Goal: Information Seeking & Learning: Check status

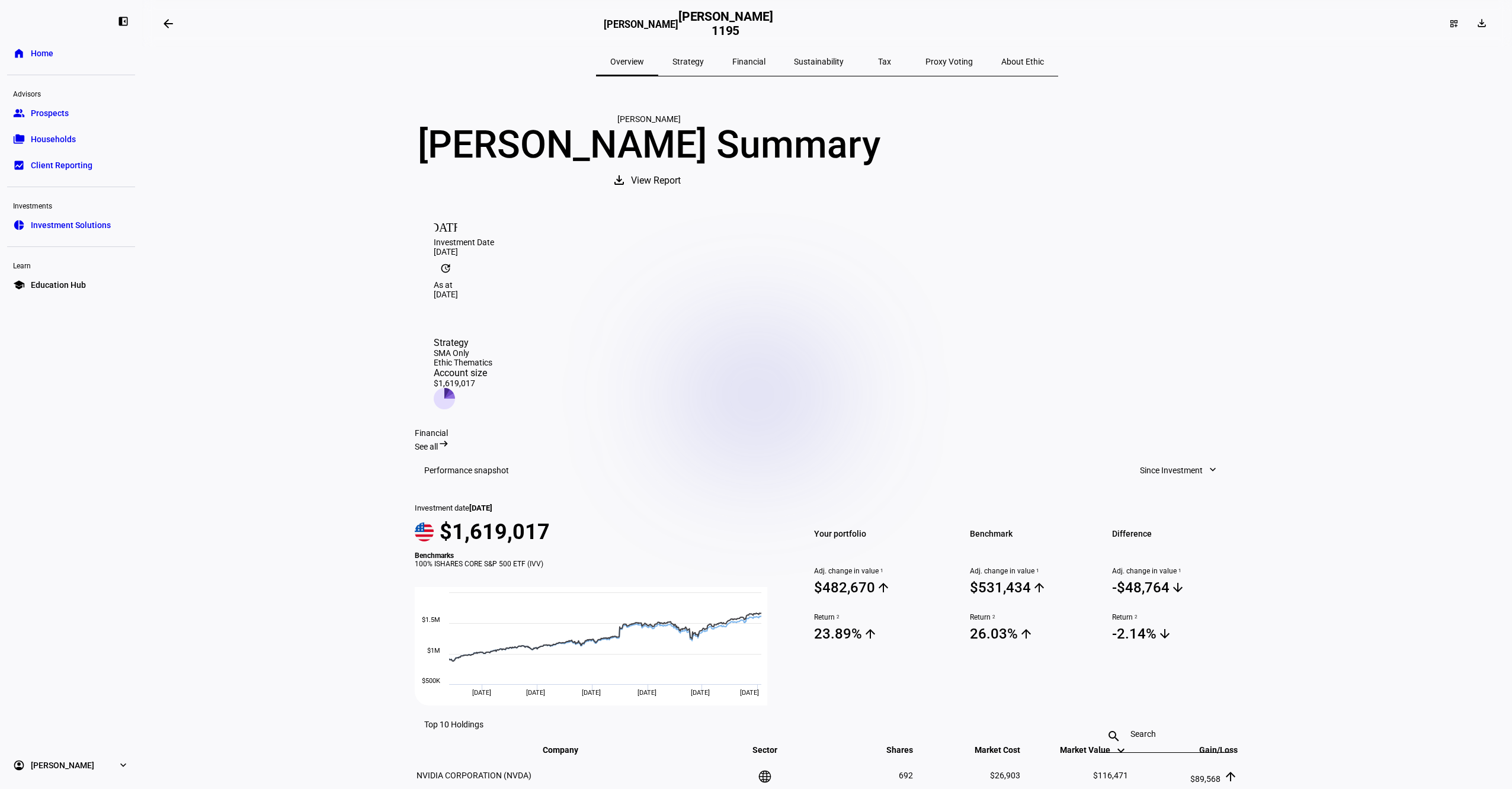
click at [47, 137] on span "Households" at bounding box center [53, 139] width 45 height 12
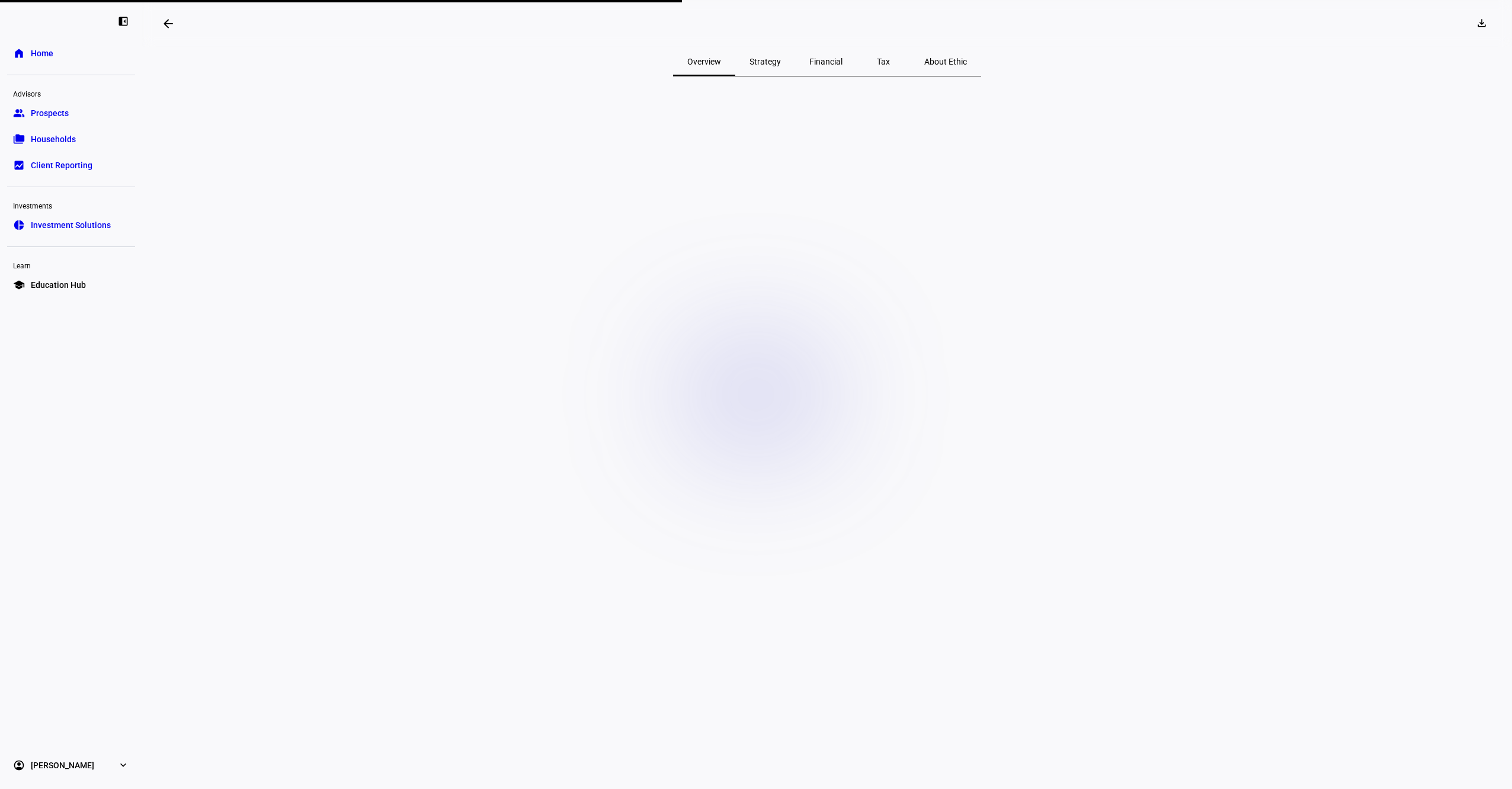
scroll to position [47, 0]
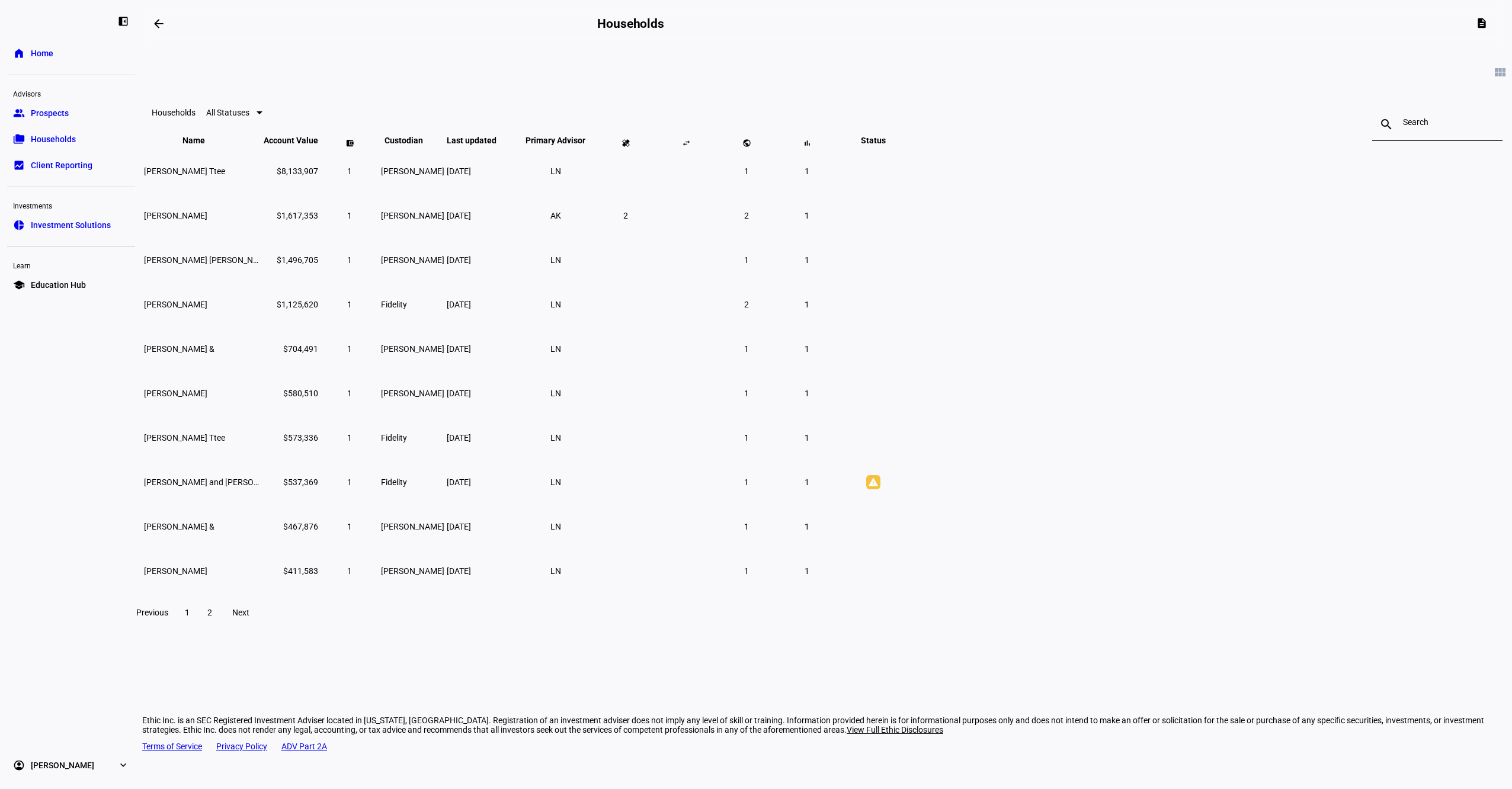
click at [212, 617] on span "2" at bounding box center [210, 612] width 5 height 9
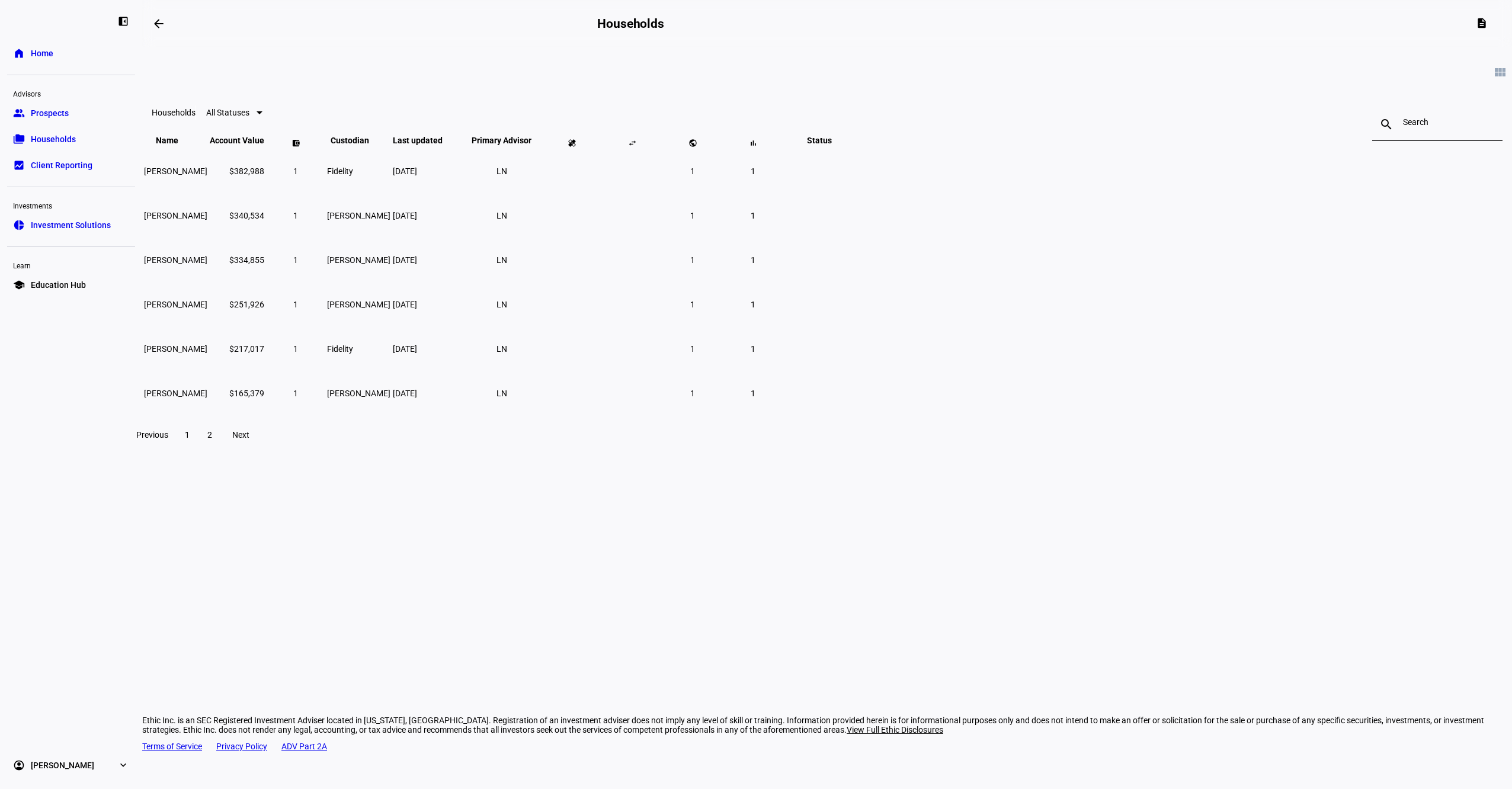
click at [198, 449] on span at bounding box center [187, 435] width 22 height 28
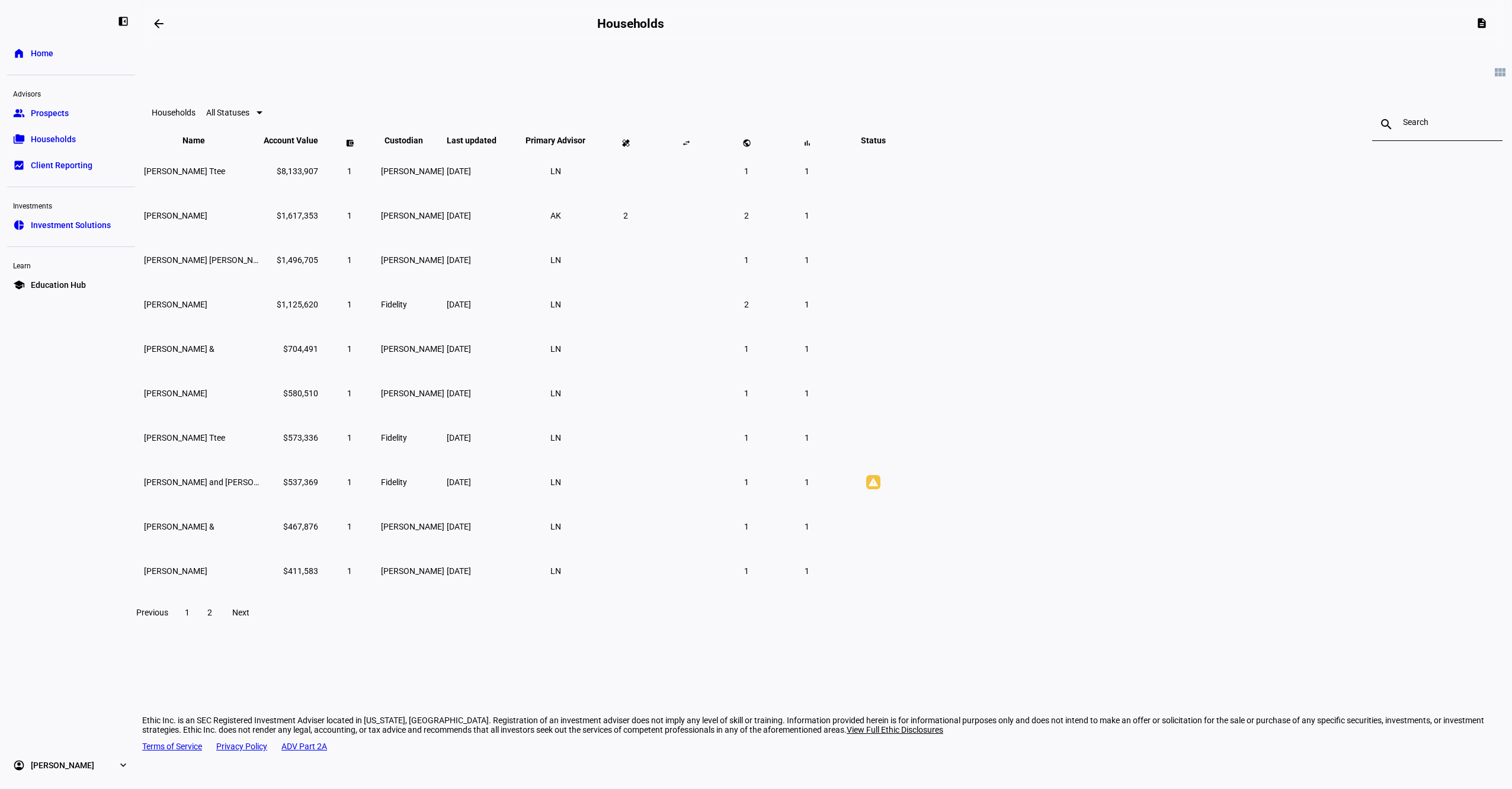
click at [561, 626] on div "Previous 1 2 Next" at bounding box center [828, 612] width 1400 height 38
click at [212, 617] on span "2" at bounding box center [210, 612] width 5 height 9
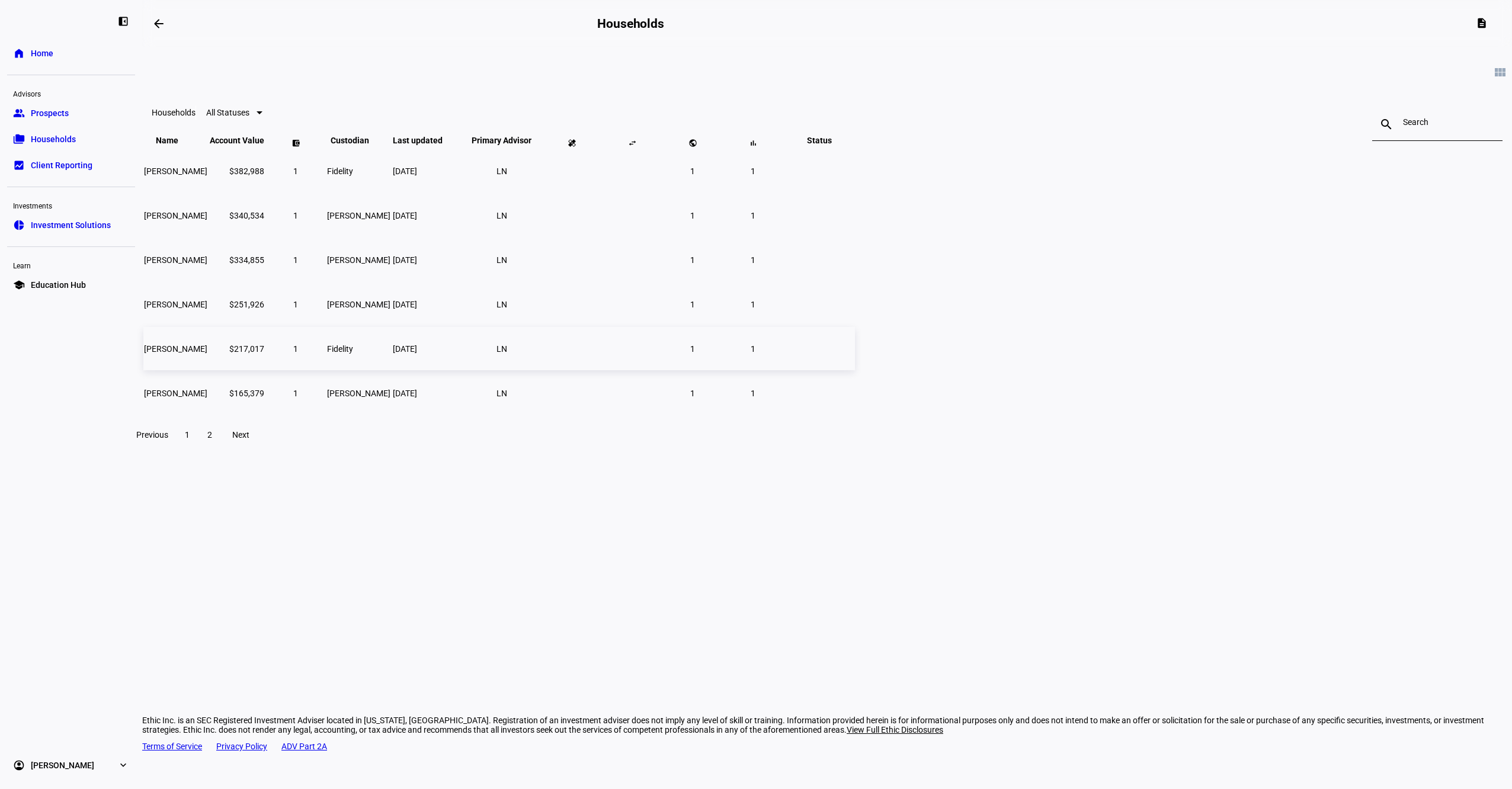
click at [207, 354] on span "[PERSON_NAME]" at bounding box center [176, 348] width 64 height 9
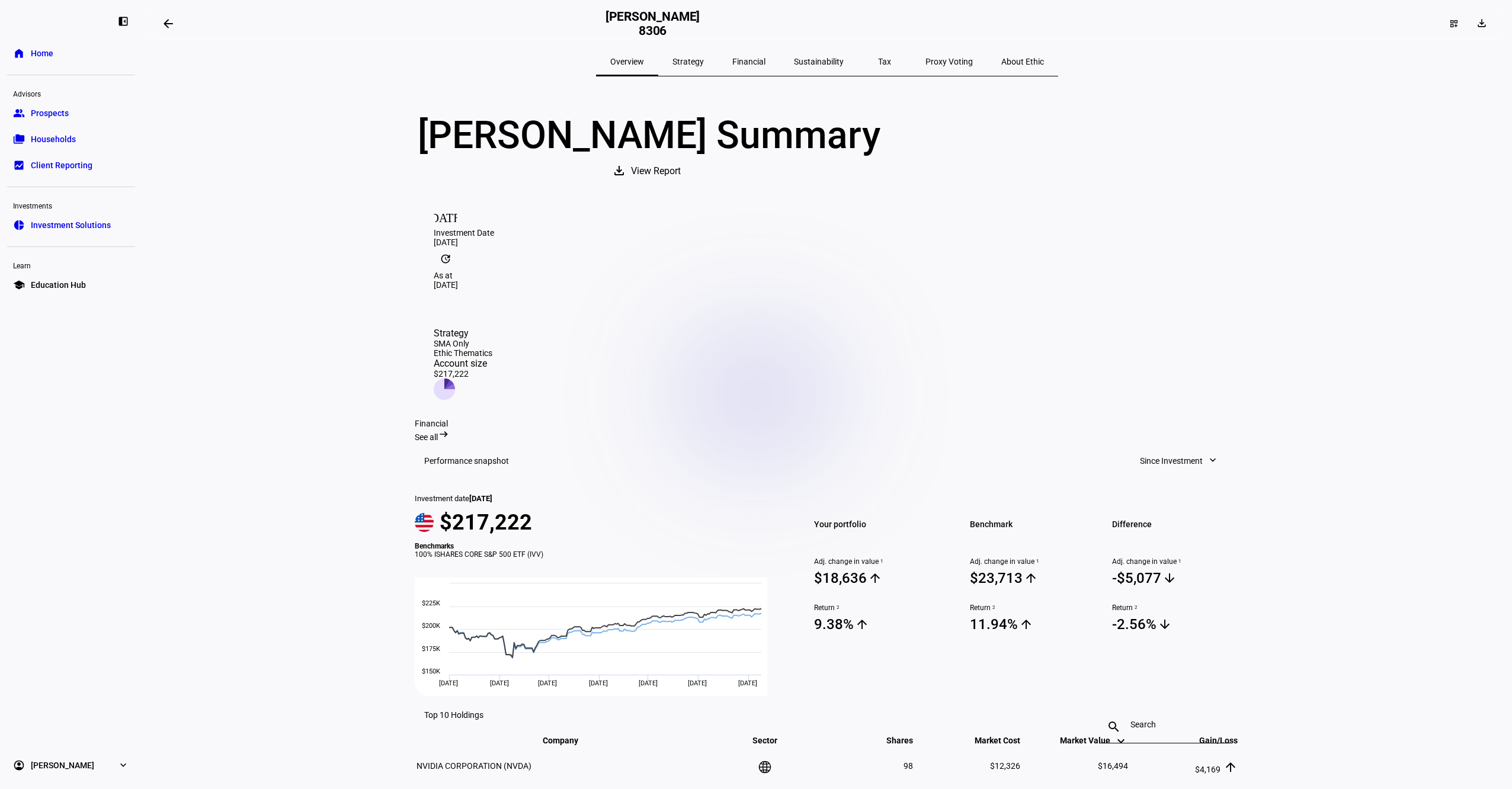
click at [704, 63] on span "Strategy" at bounding box center [688, 61] width 31 height 8
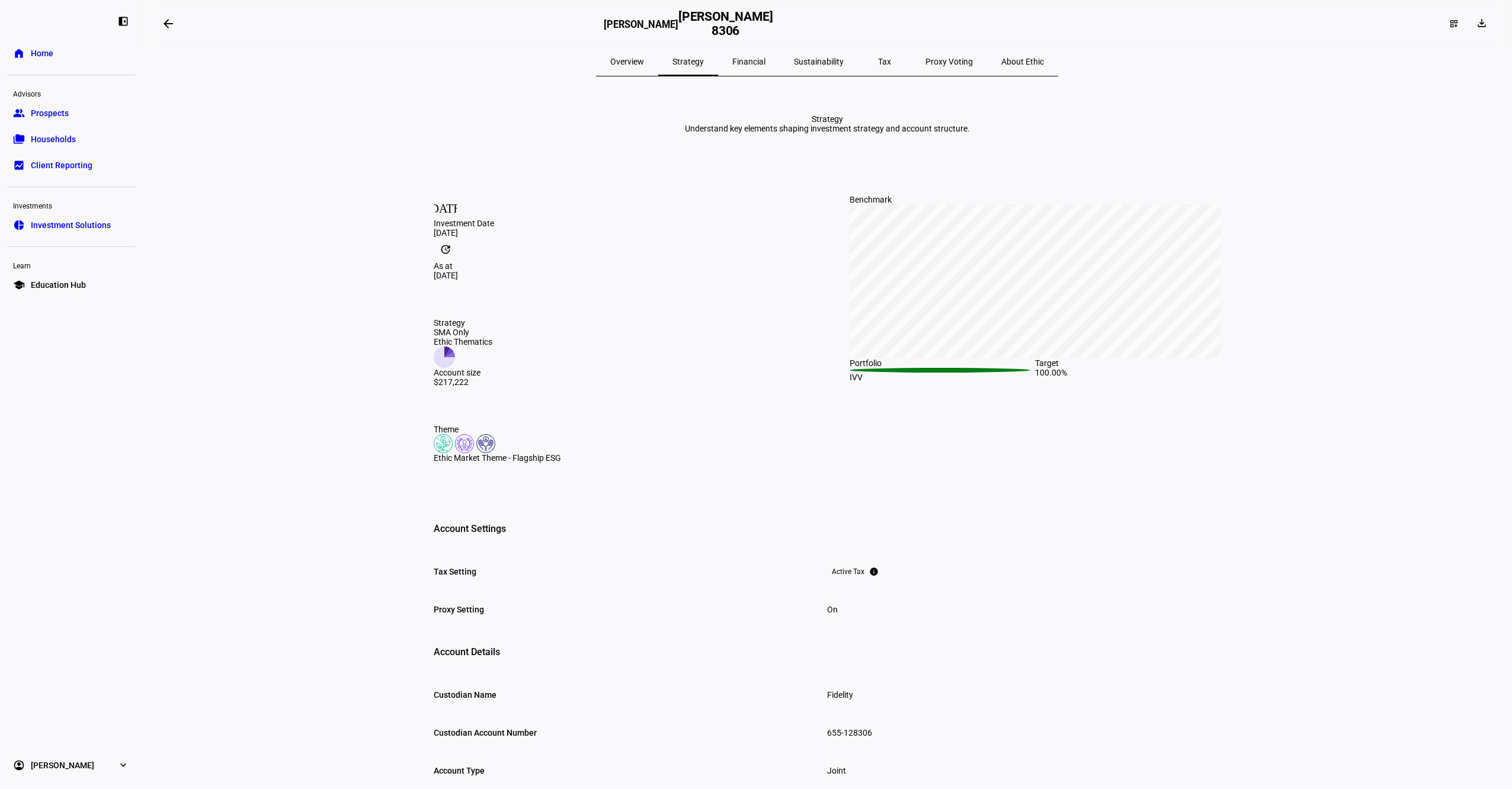
click at [644, 63] on span "Overview" at bounding box center [627, 61] width 34 height 8
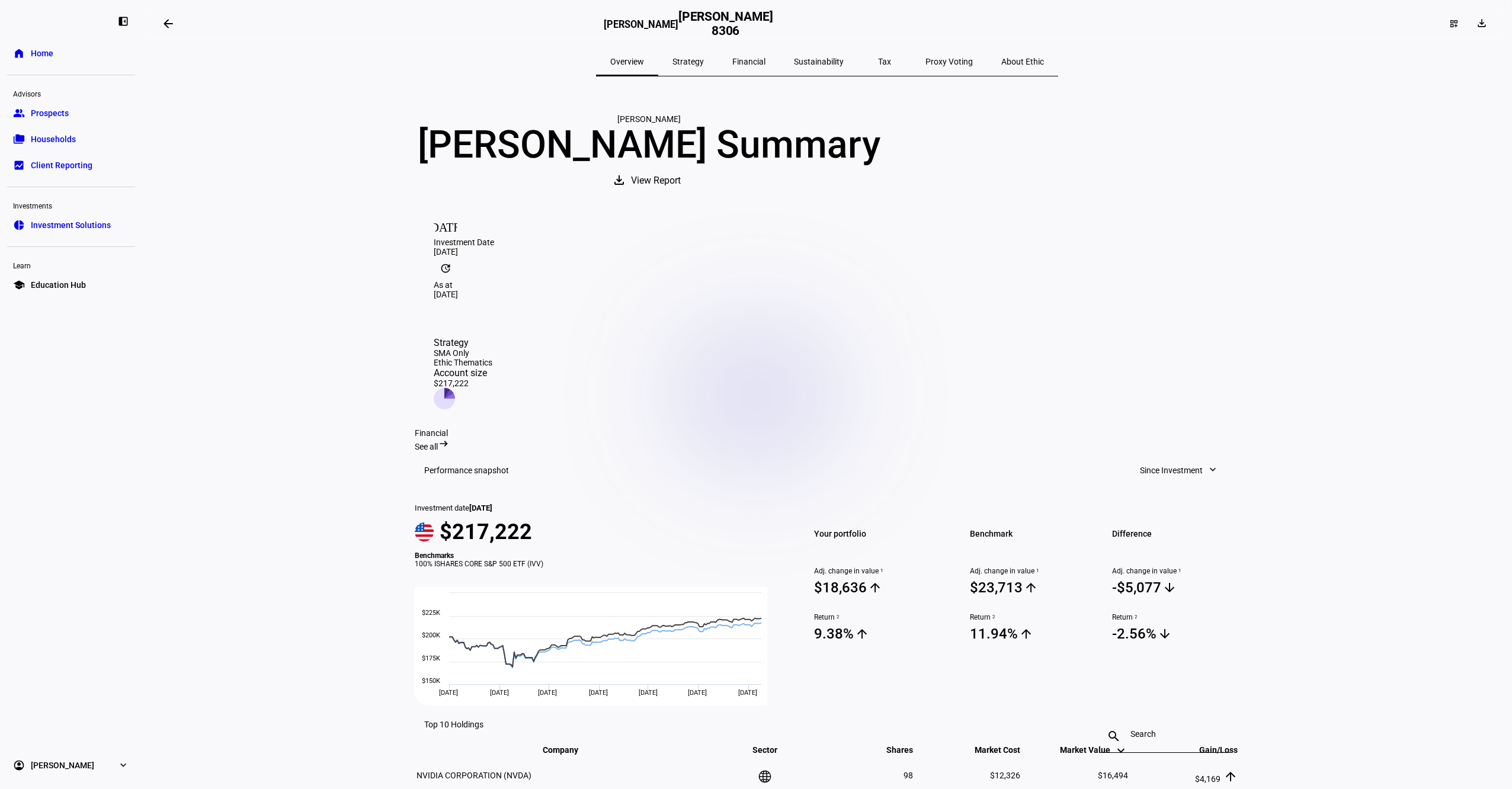
click at [823, 65] on span "Sustainability" at bounding box center [819, 61] width 50 height 8
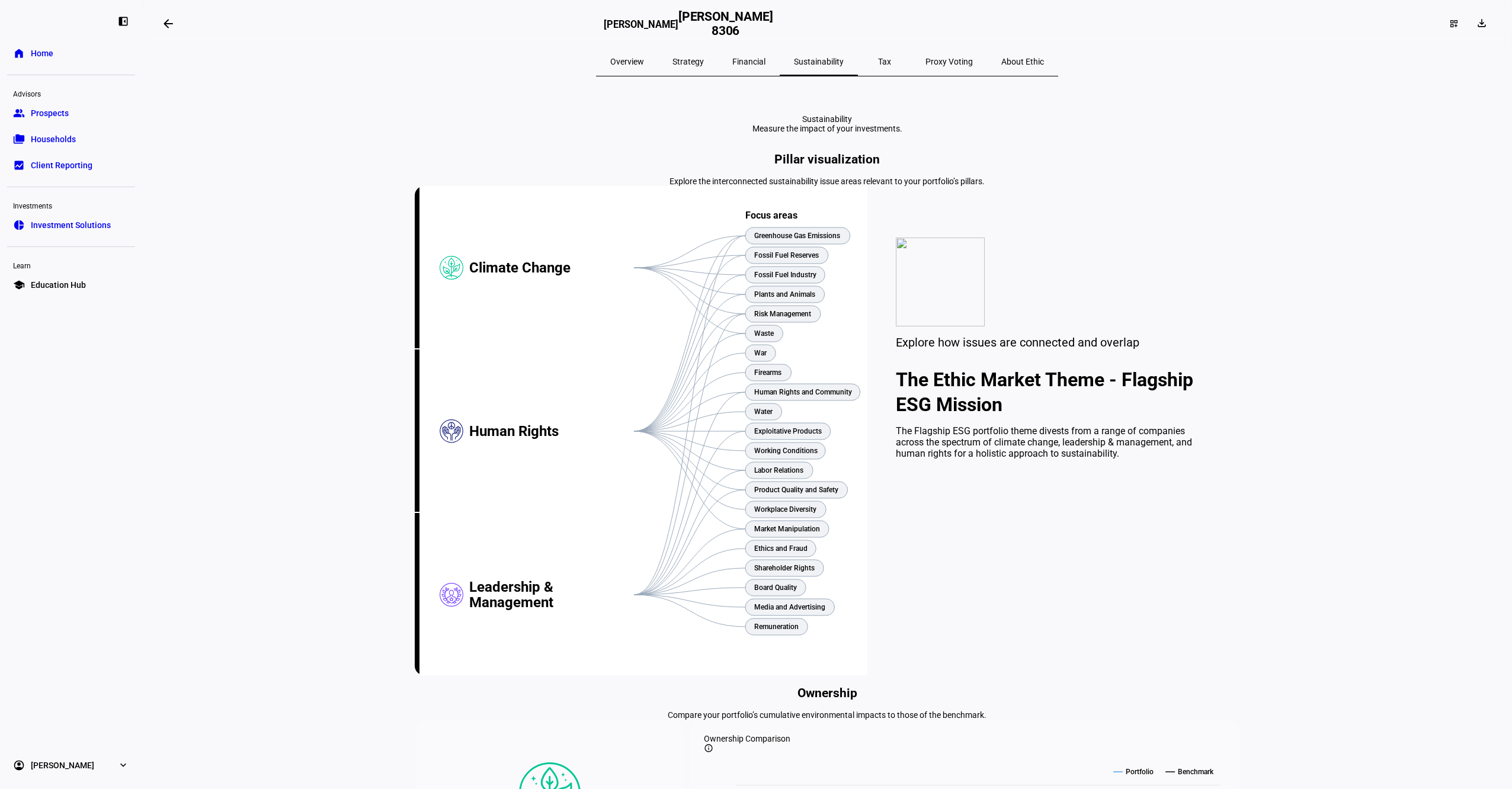
click at [878, 63] on span "Tax" at bounding box center [884, 61] width 13 height 8
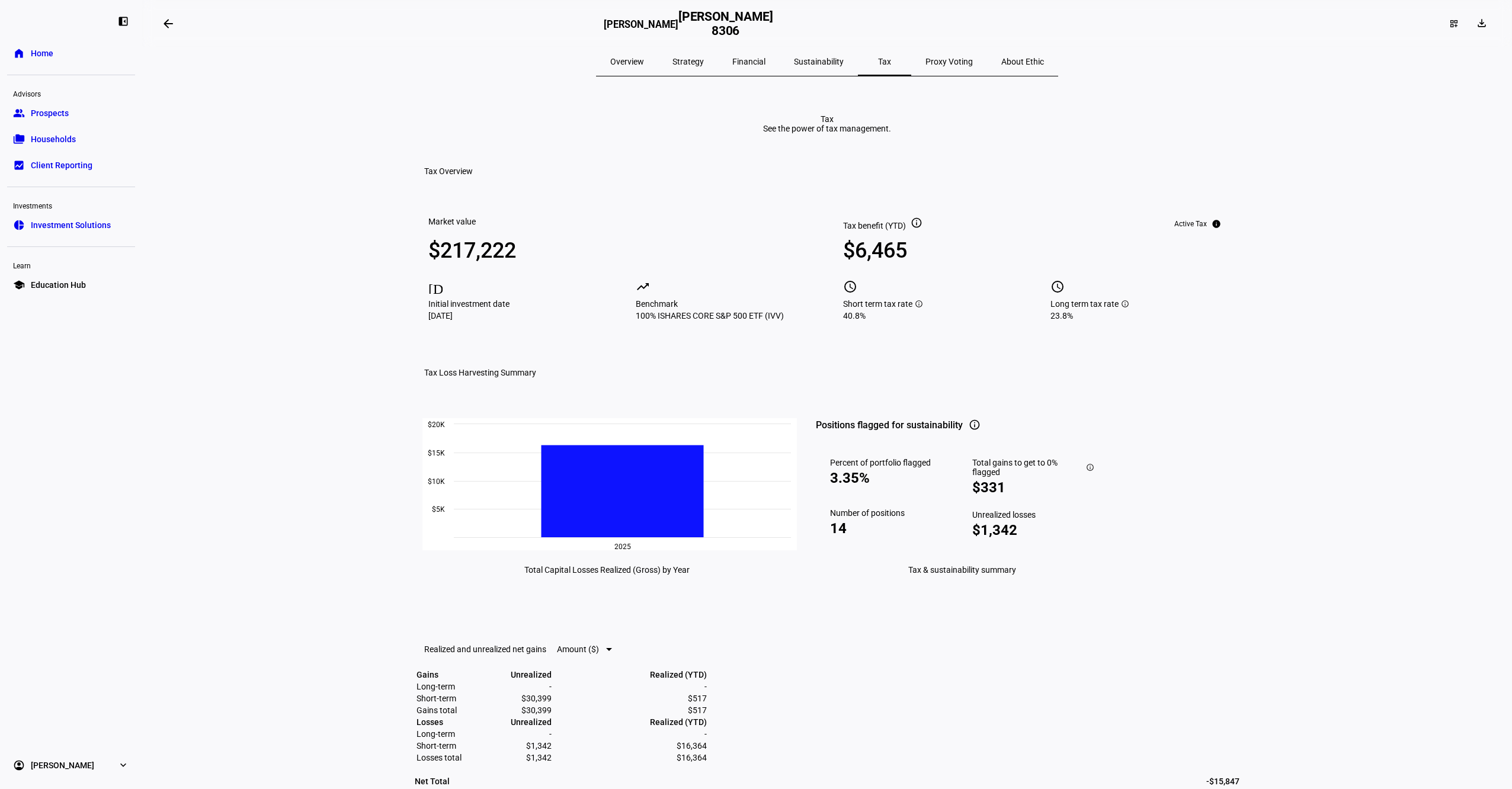
click at [1001, 58] on span "About Ethic" at bounding box center [1022, 61] width 43 height 8
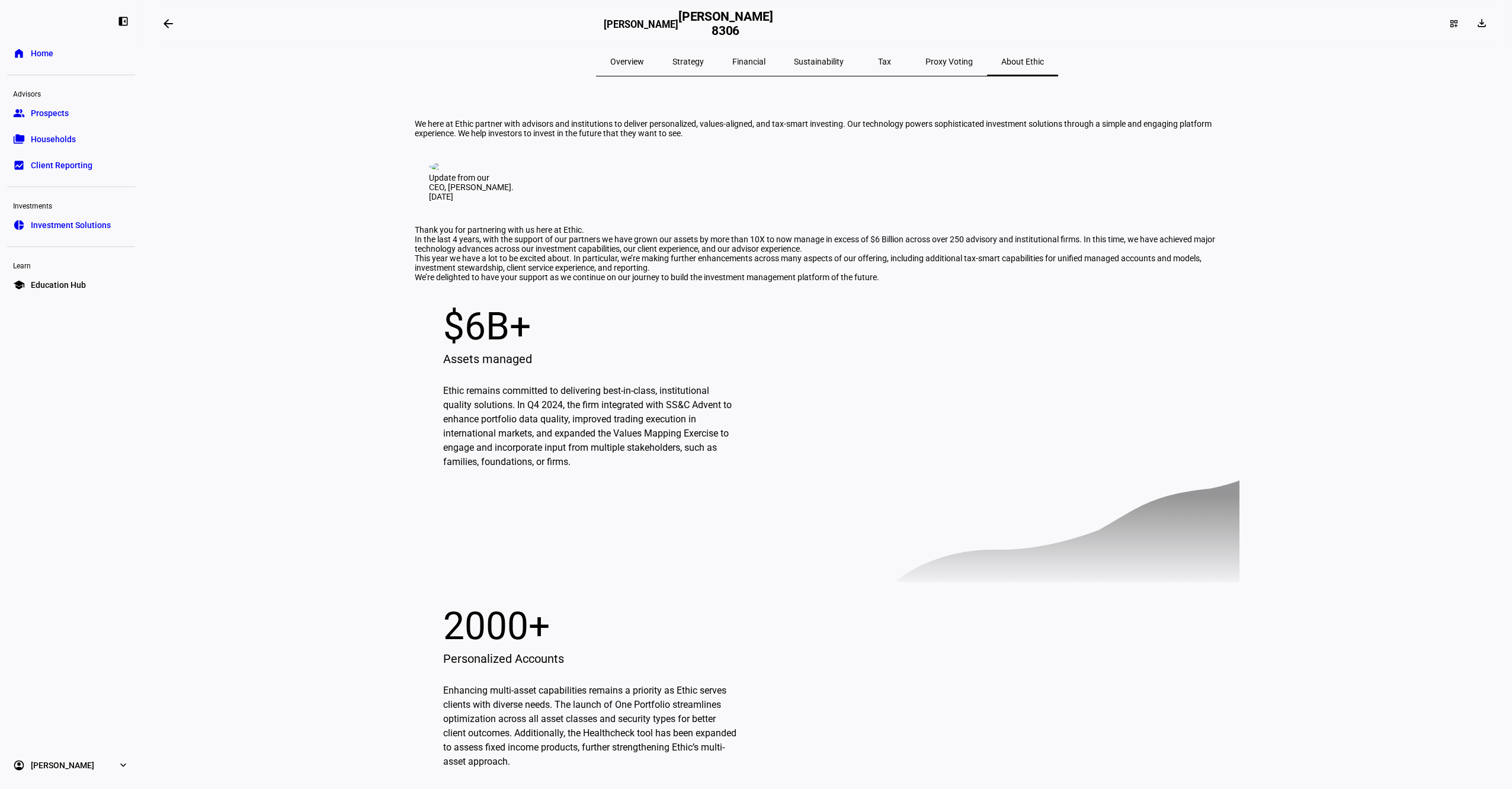
click at [832, 57] on span "Sustainability" at bounding box center [819, 61] width 50 height 8
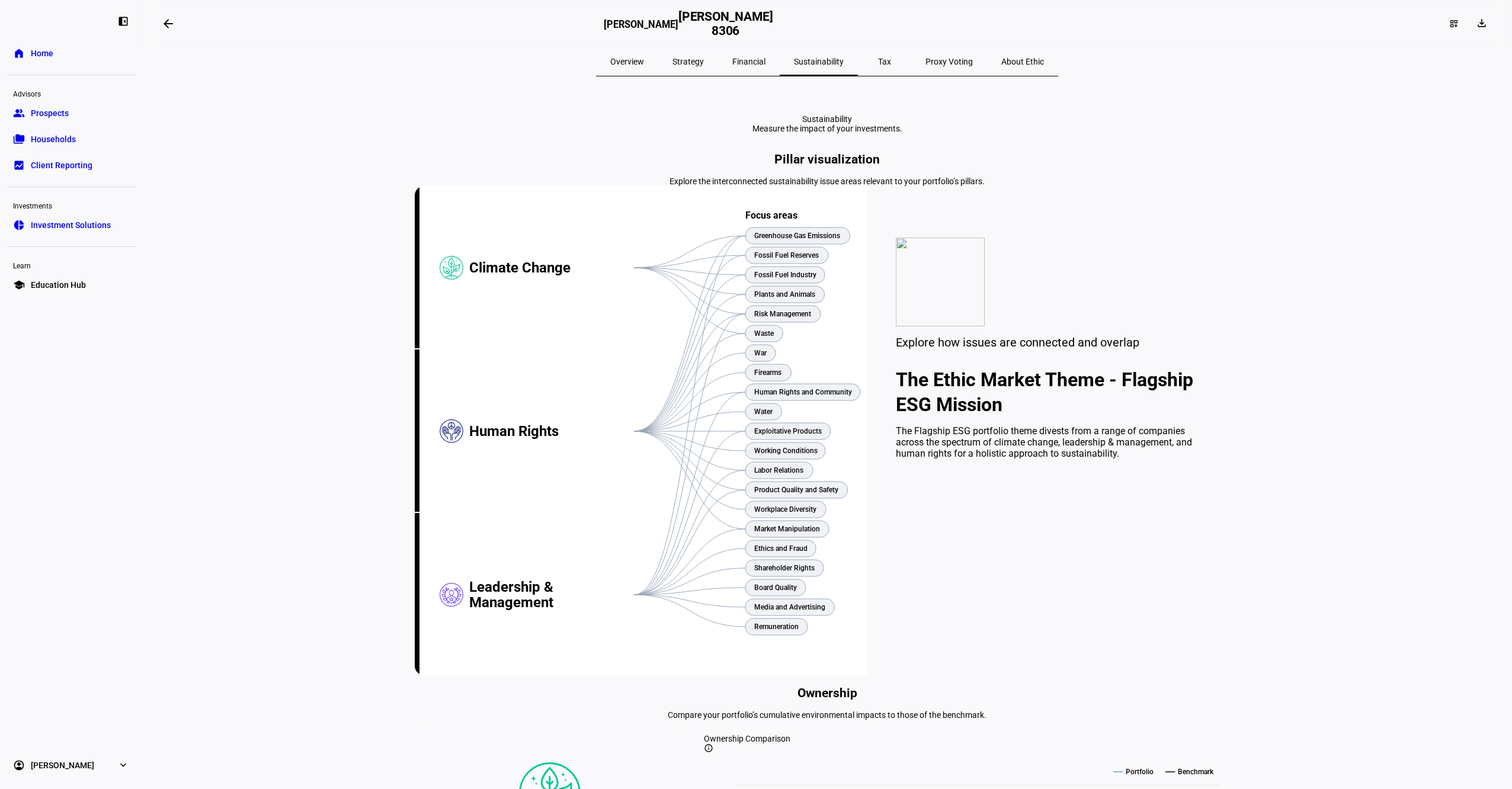
click at [755, 65] on span "Financial" at bounding box center [749, 61] width 33 height 8
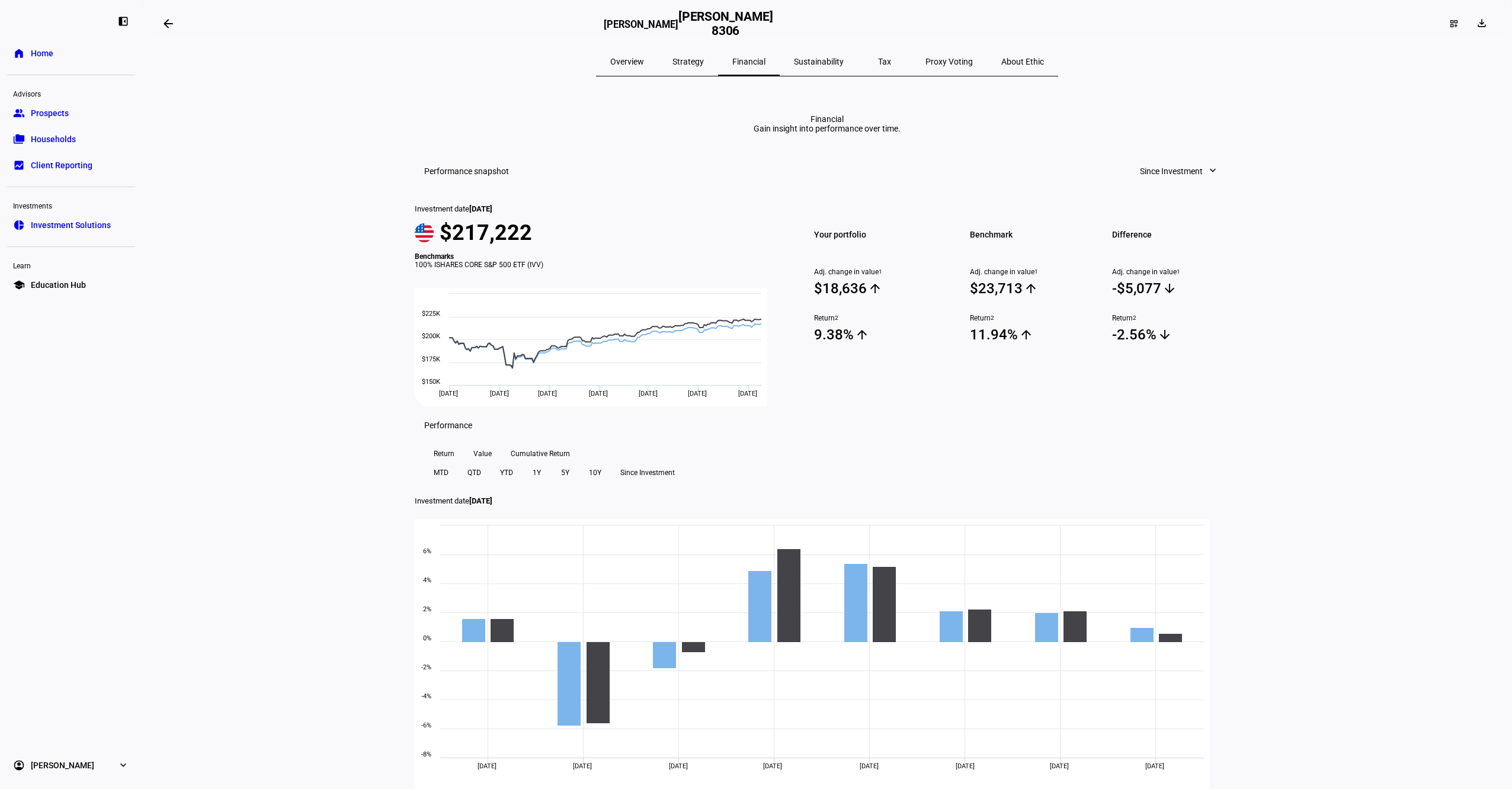
click at [704, 62] on span "Strategy" at bounding box center [688, 61] width 31 height 8
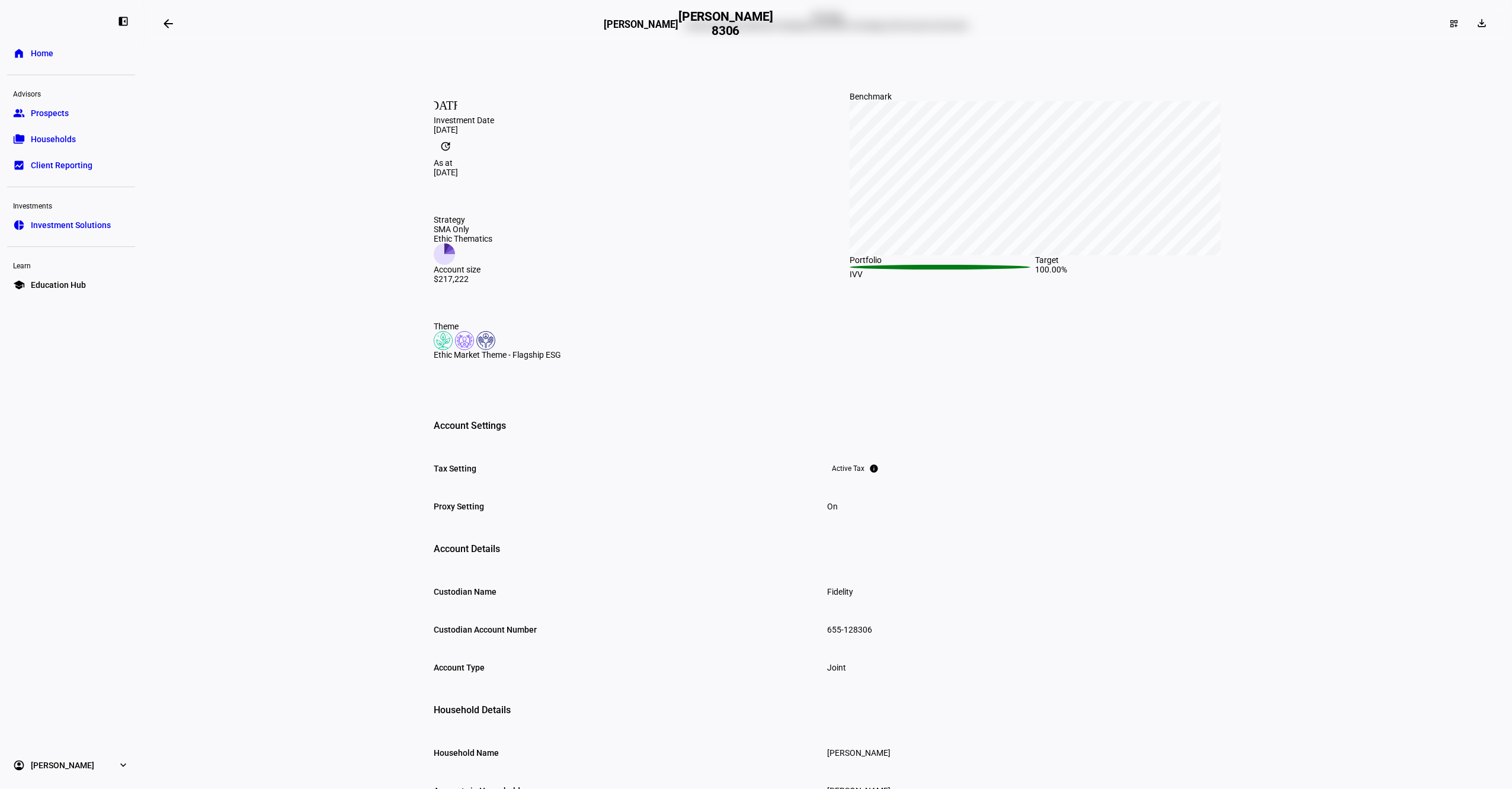
scroll to position [6, 0]
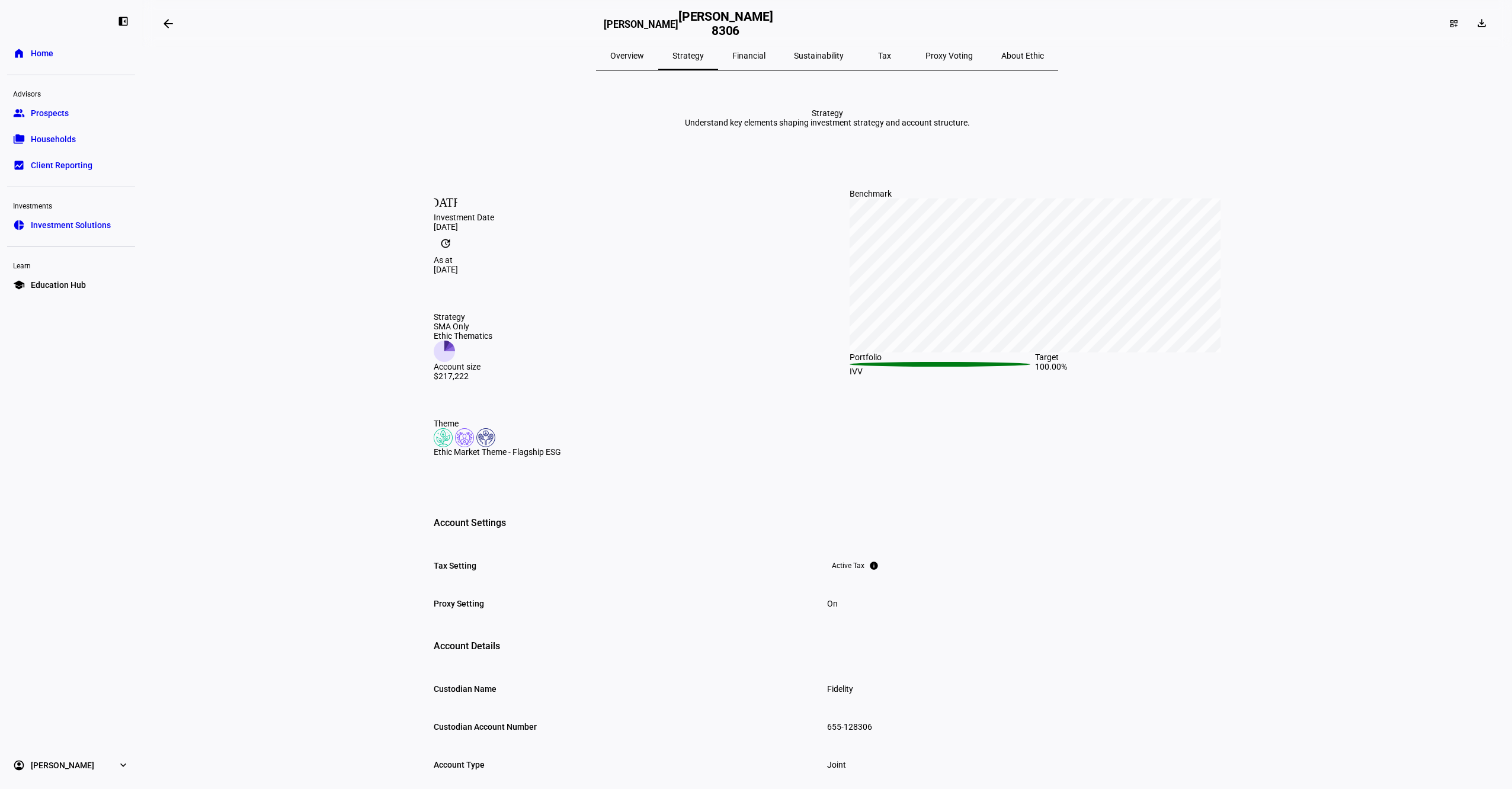
click at [755, 60] on span "Financial" at bounding box center [749, 55] width 33 height 8
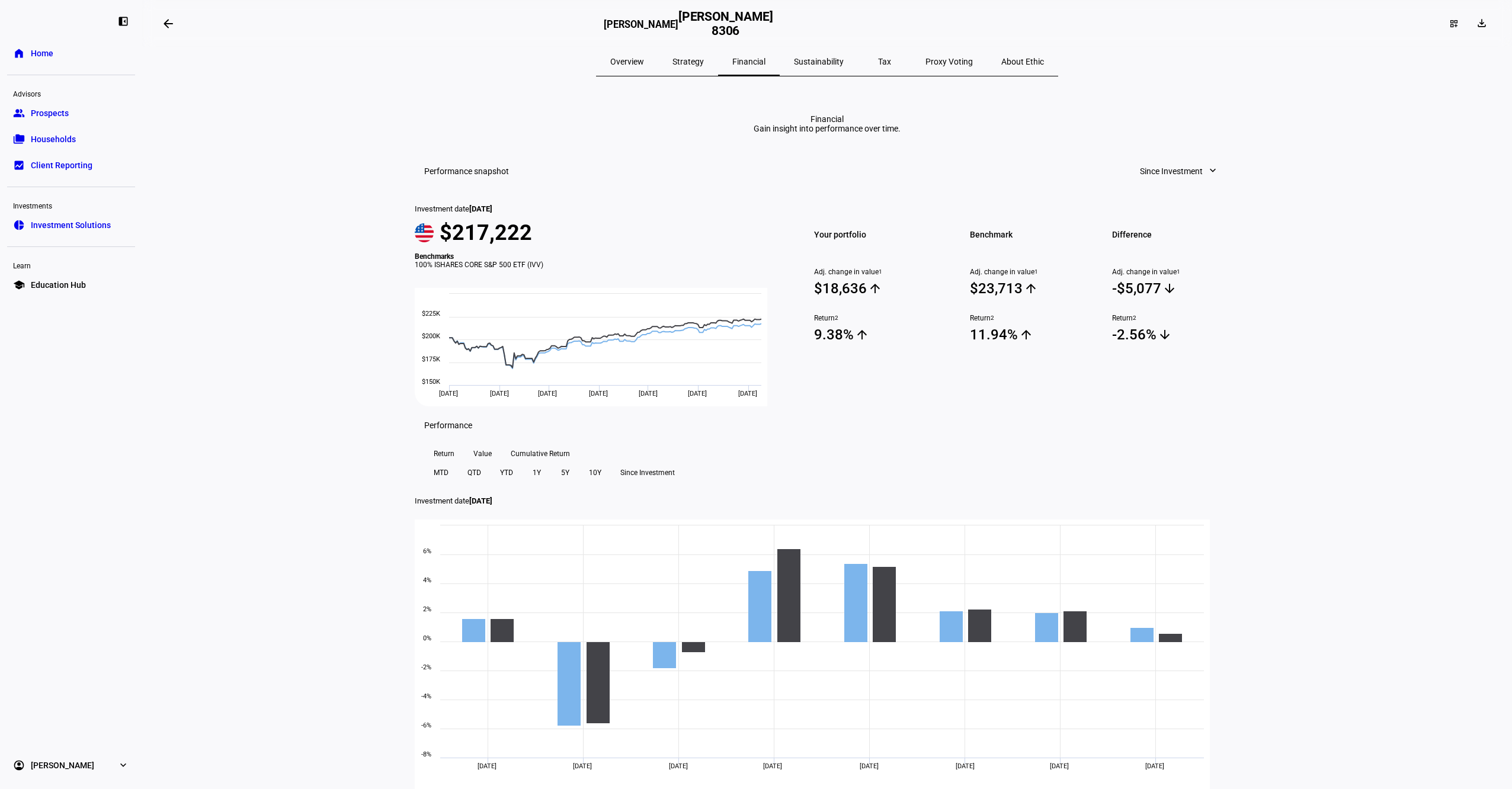
click at [811, 61] on span "Sustainability" at bounding box center [819, 61] width 50 height 8
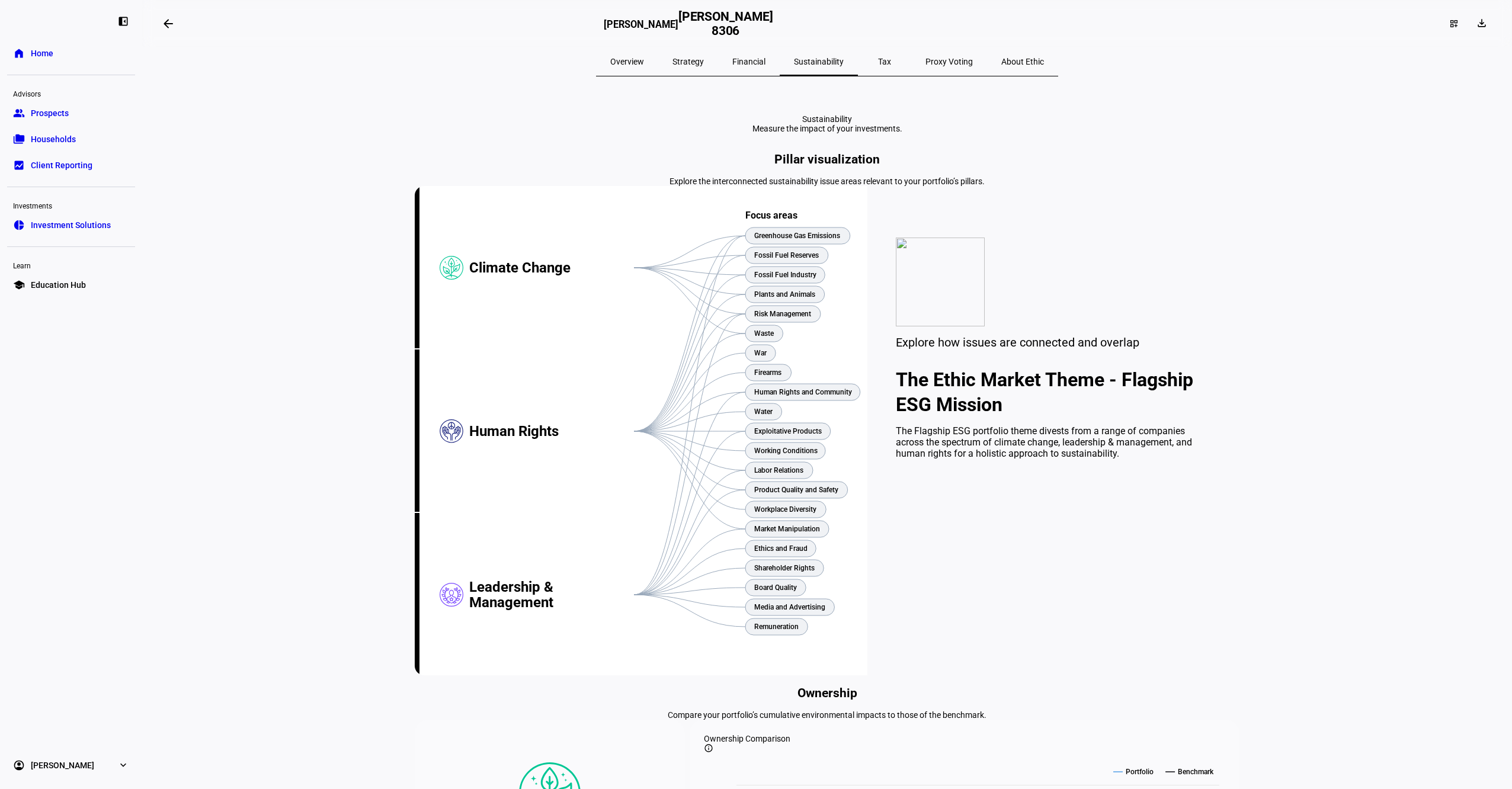
click at [644, 59] on span "Overview" at bounding box center [627, 61] width 34 height 8
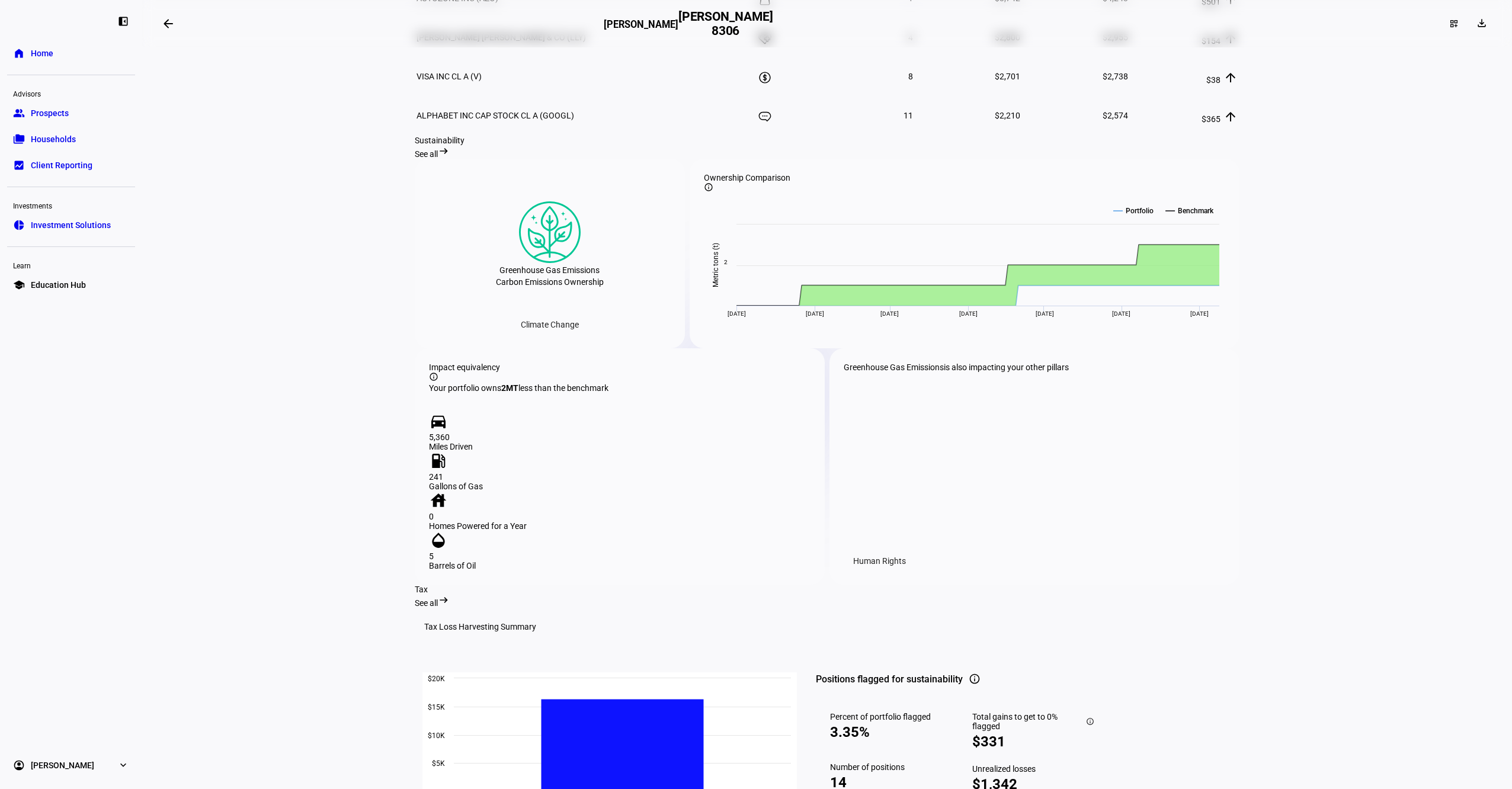
scroll to position [1011, 0]
click at [438, 159] on span "See all" at bounding box center [426, 154] width 23 height 9
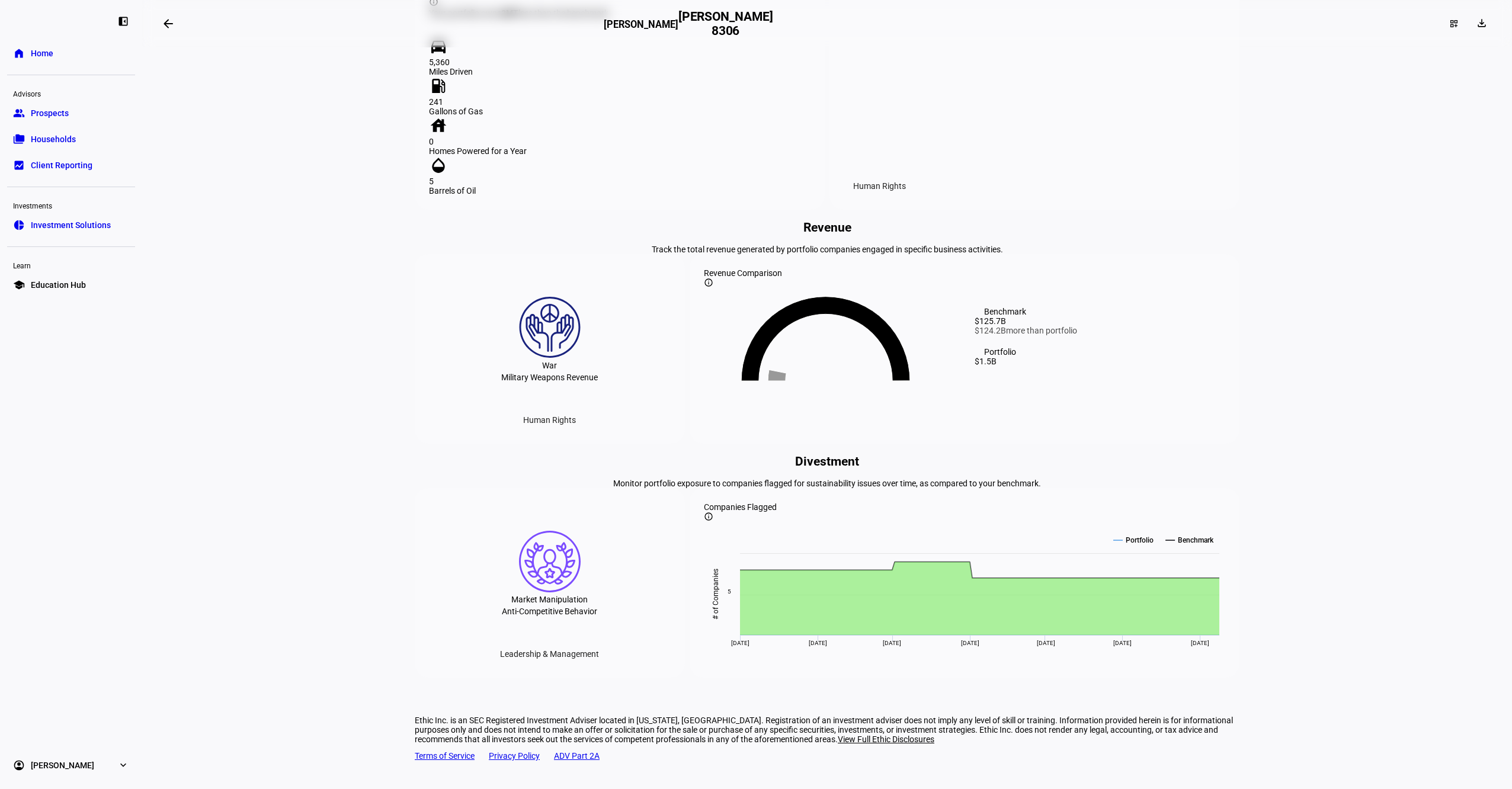
scroll to position [978, 0]
click at [555, 430] on div "Human Rights" at bounding box center [549, 420] width 72 height 19
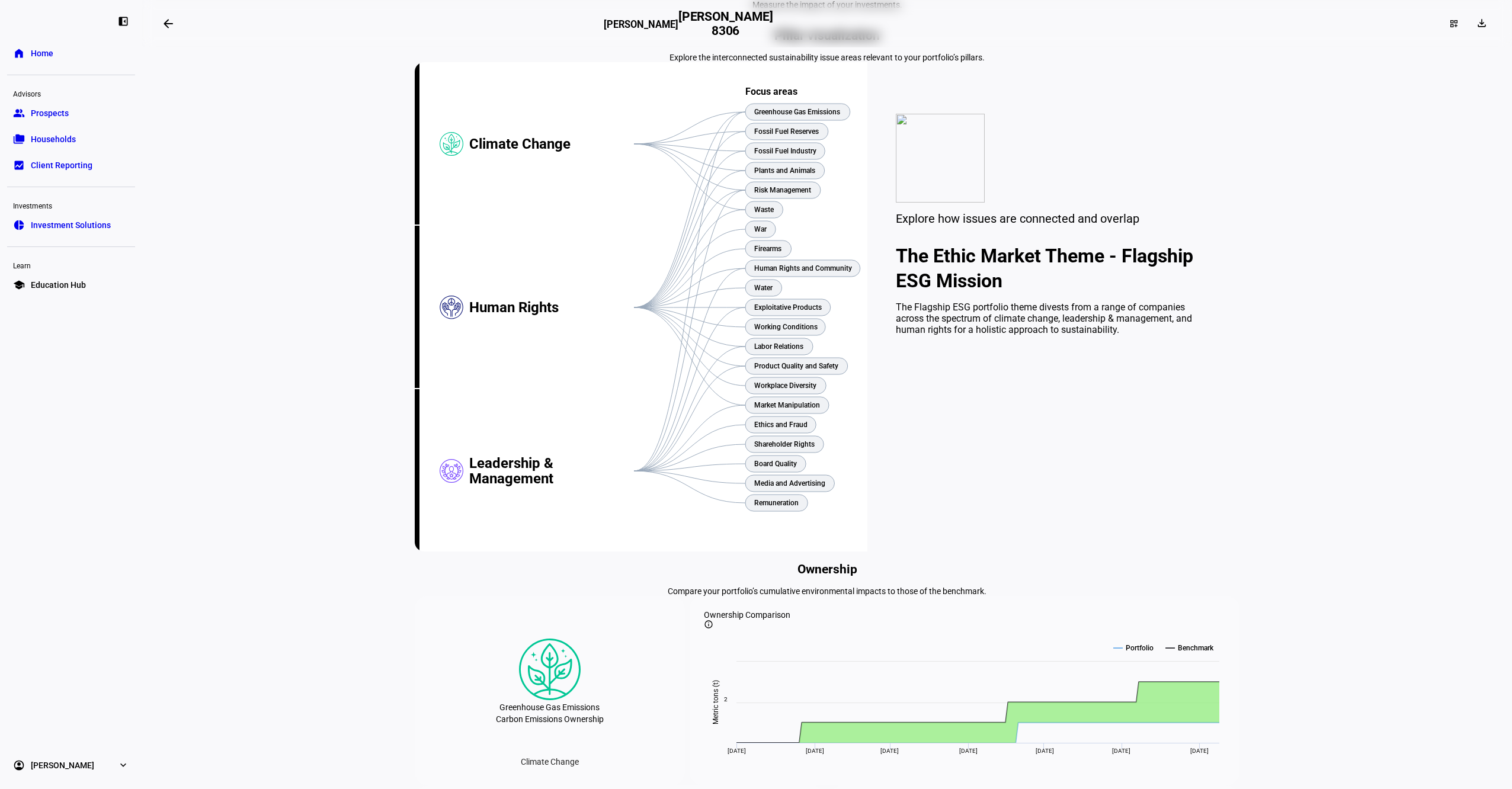
scroll to position [0, 0]
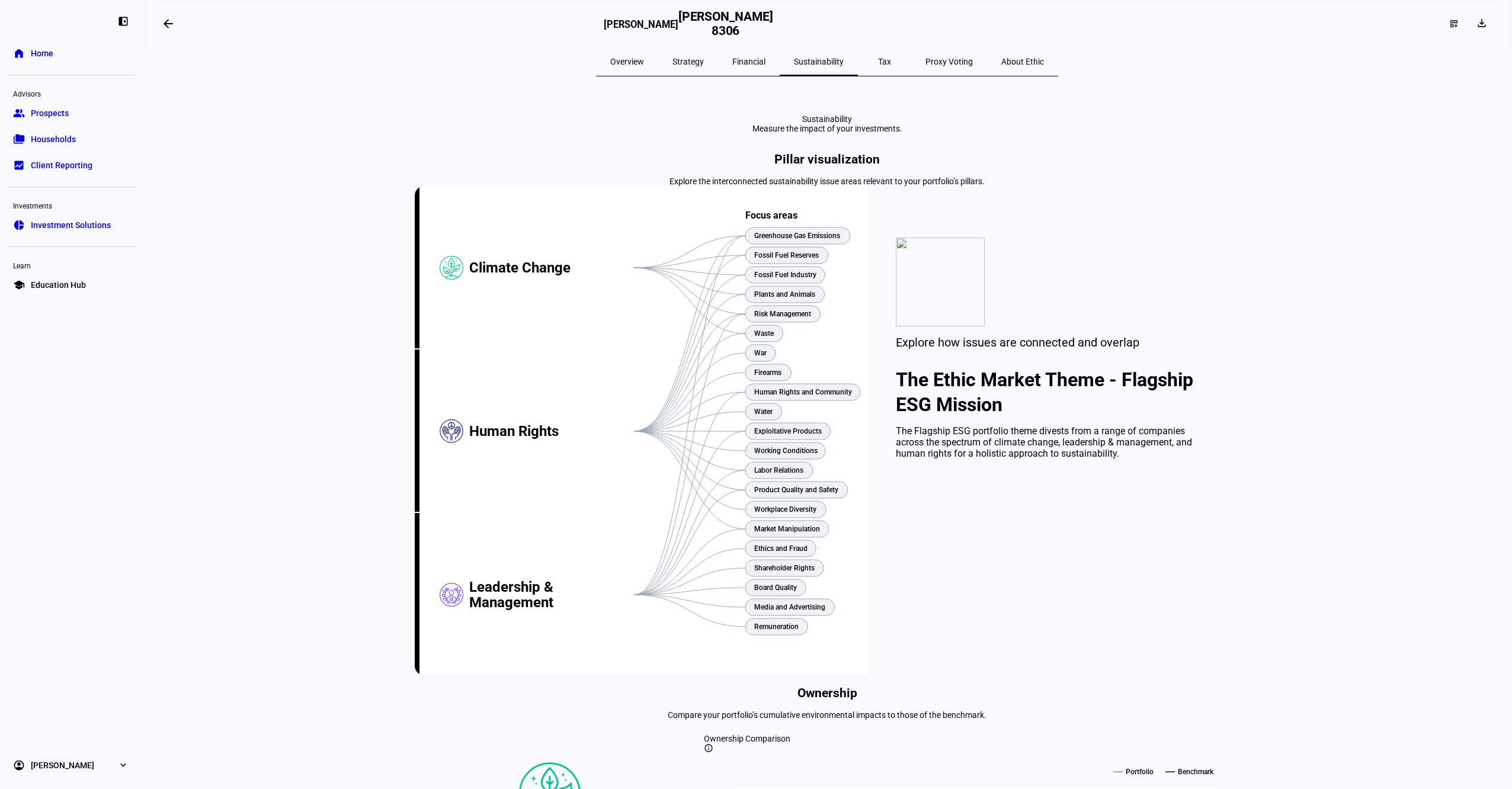
click at [704, 59] on span "Strategy" at bounding box center [688, 61] width 31 height 8
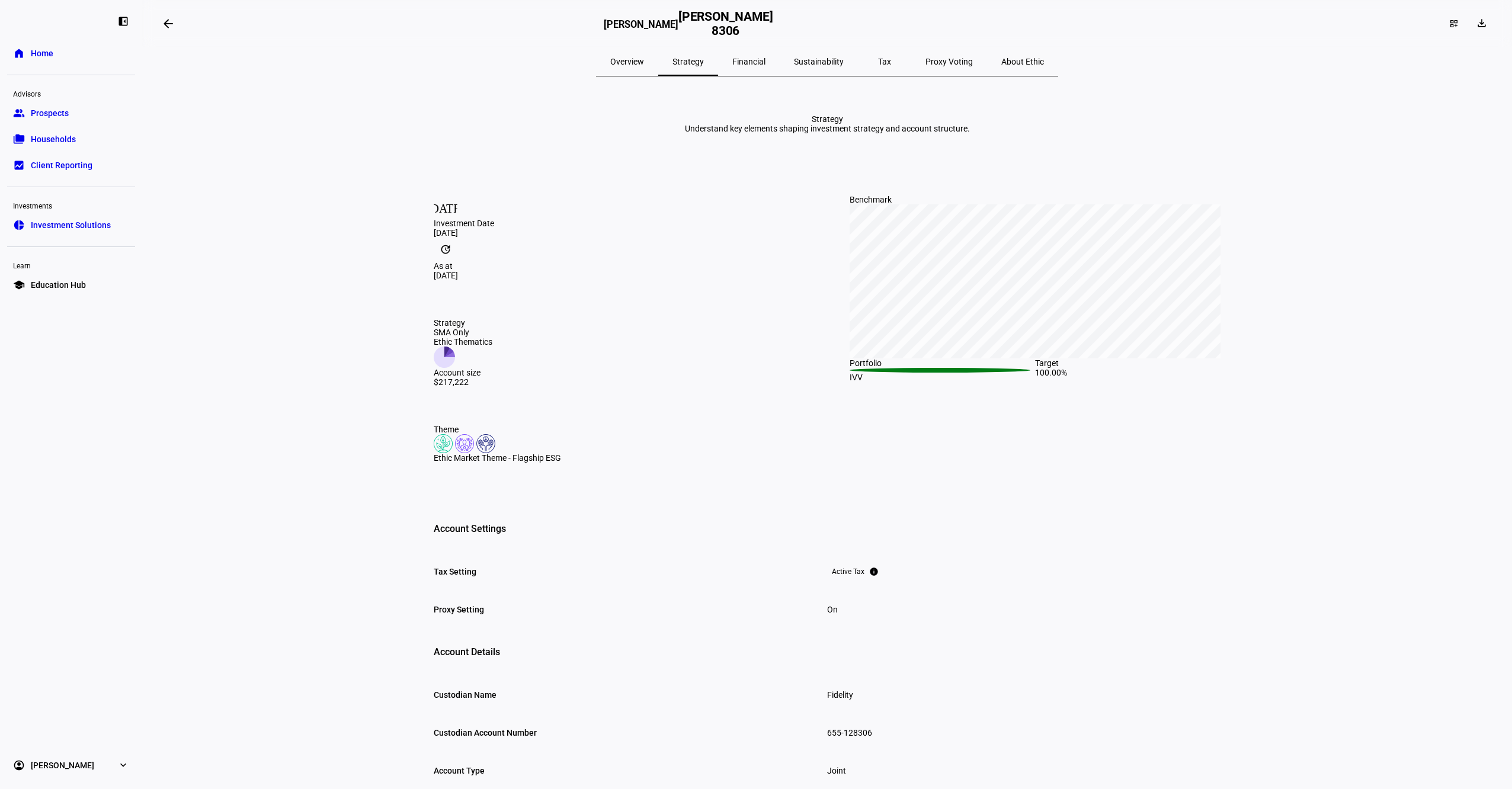
click at [644, 59] on span "Overview" at bounding box center [627, 61] width 34 height 8
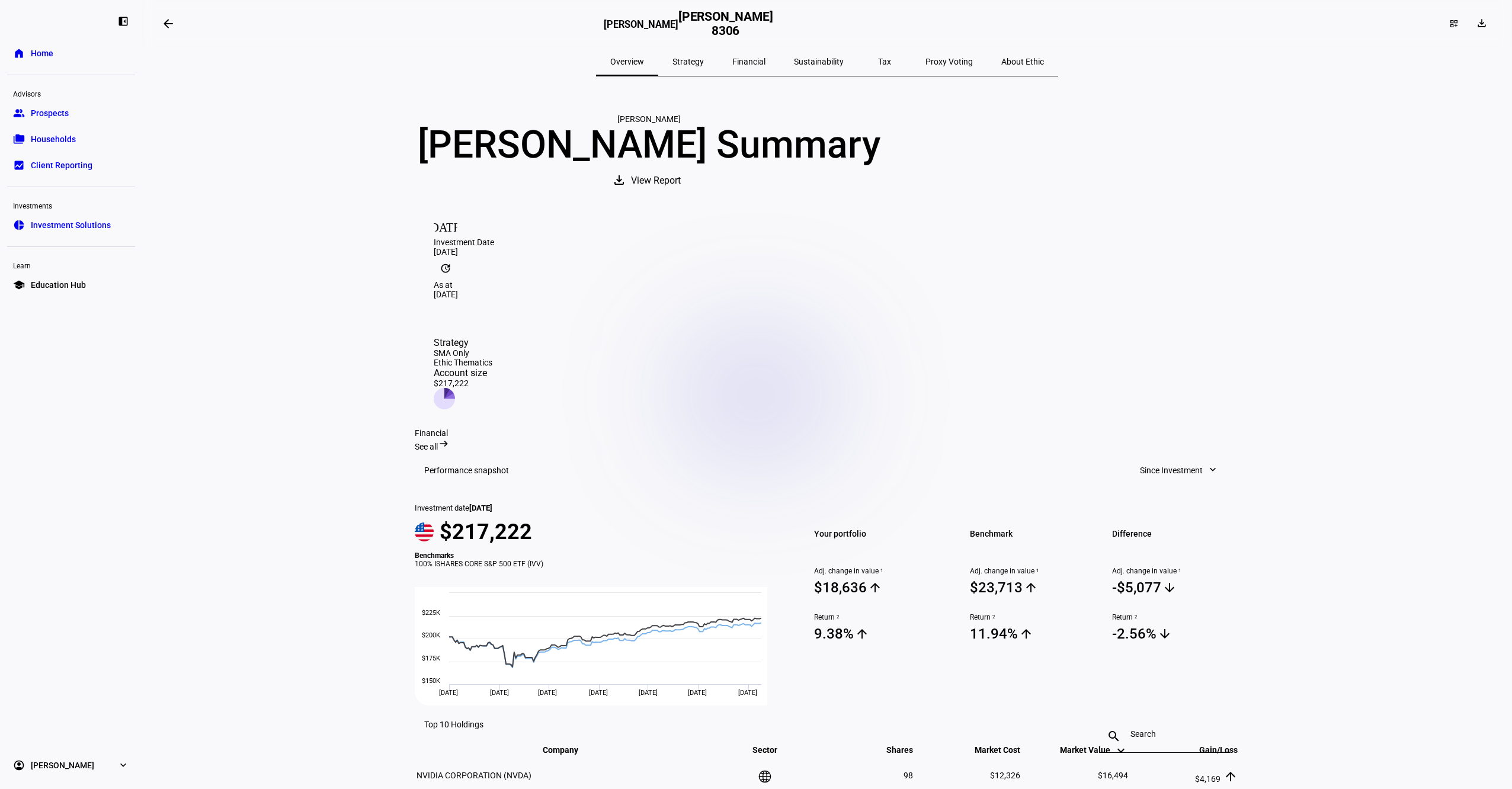
click at [765, 63] on span "Financial" at bounding box center [749, 61] width 33 height 8
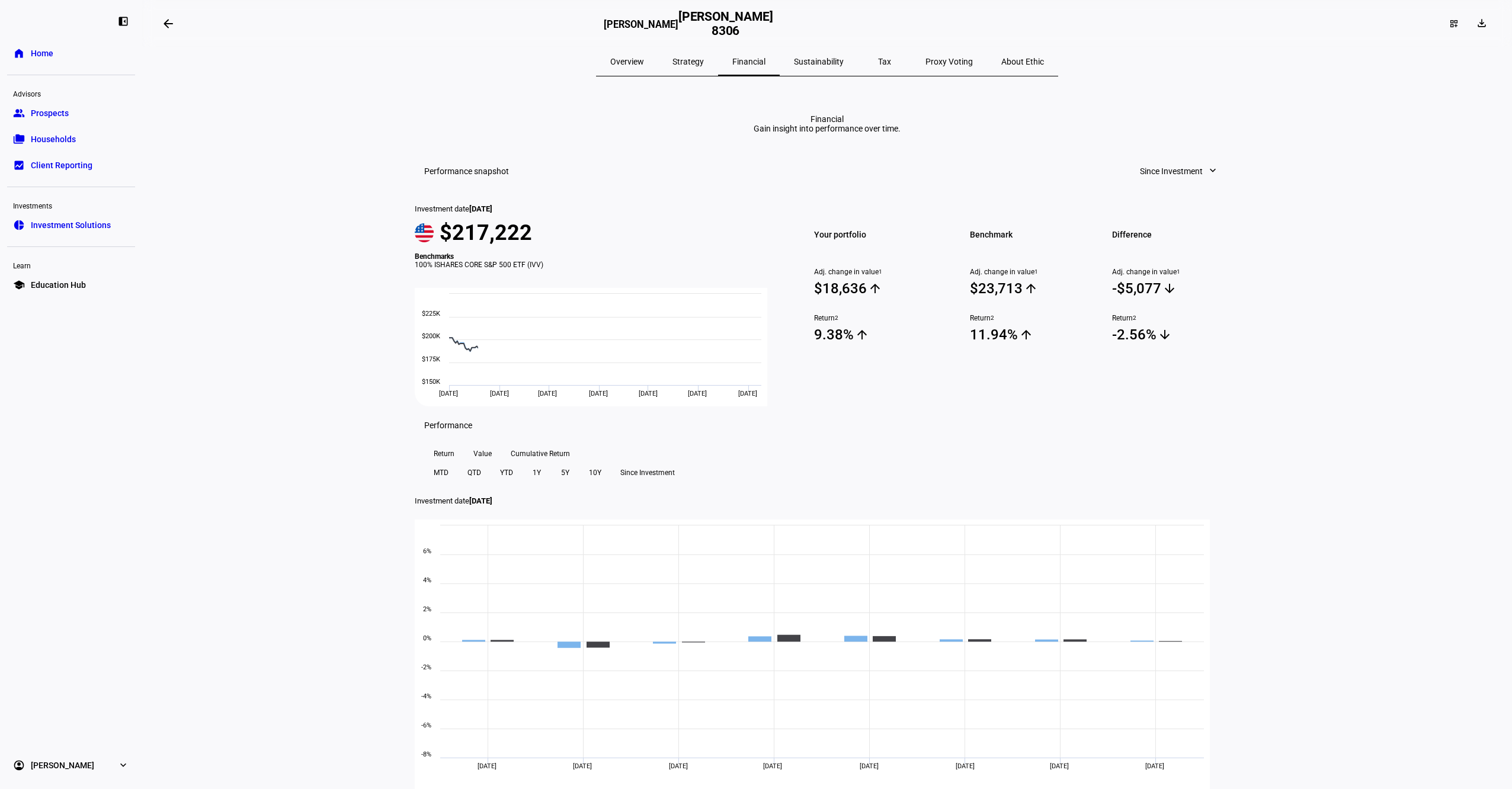
click at [816, 64] on span "Sustainability" at bounding box center [819, 61] width 50 height 8
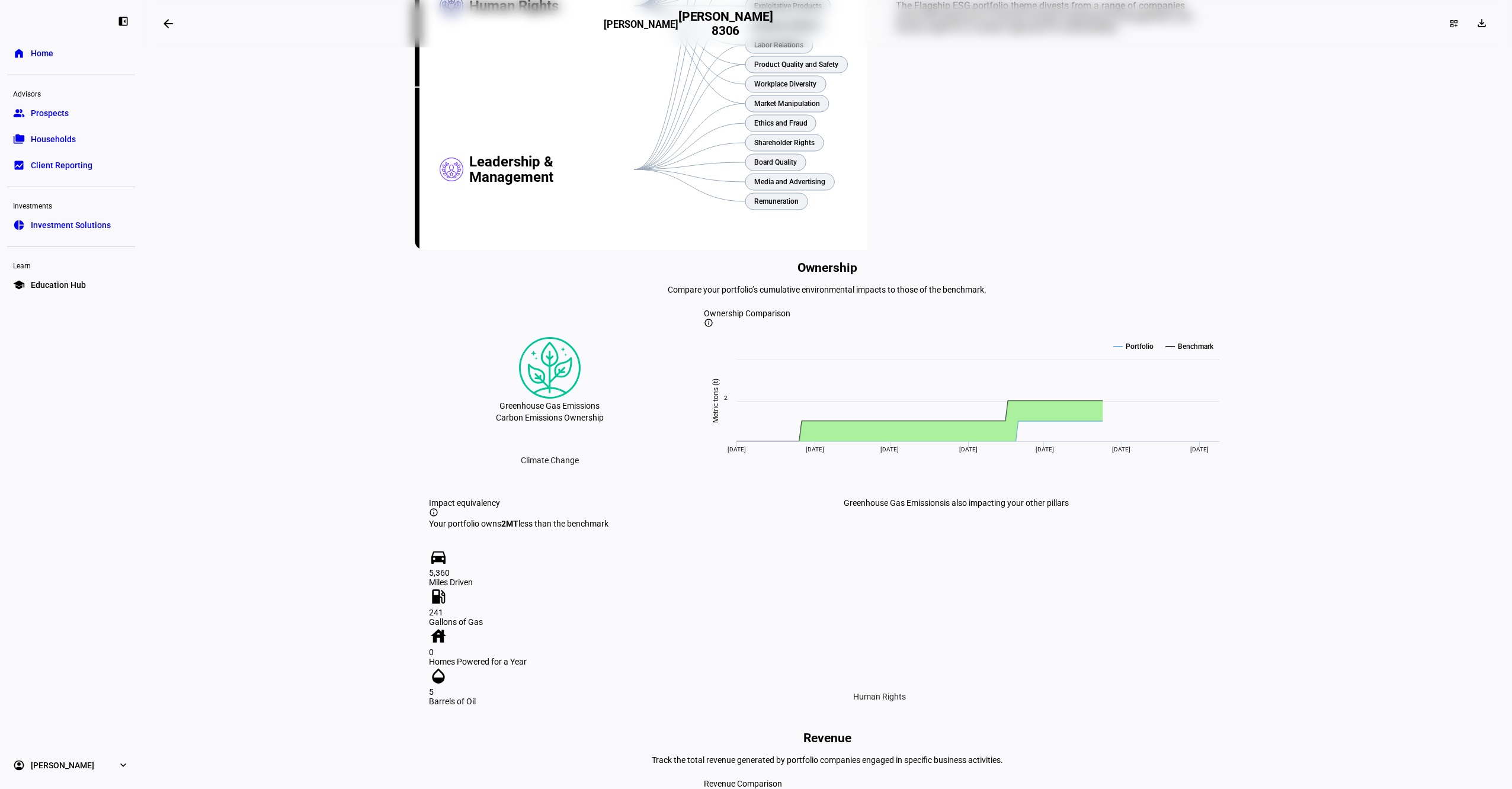
scroll to position [433, 0]
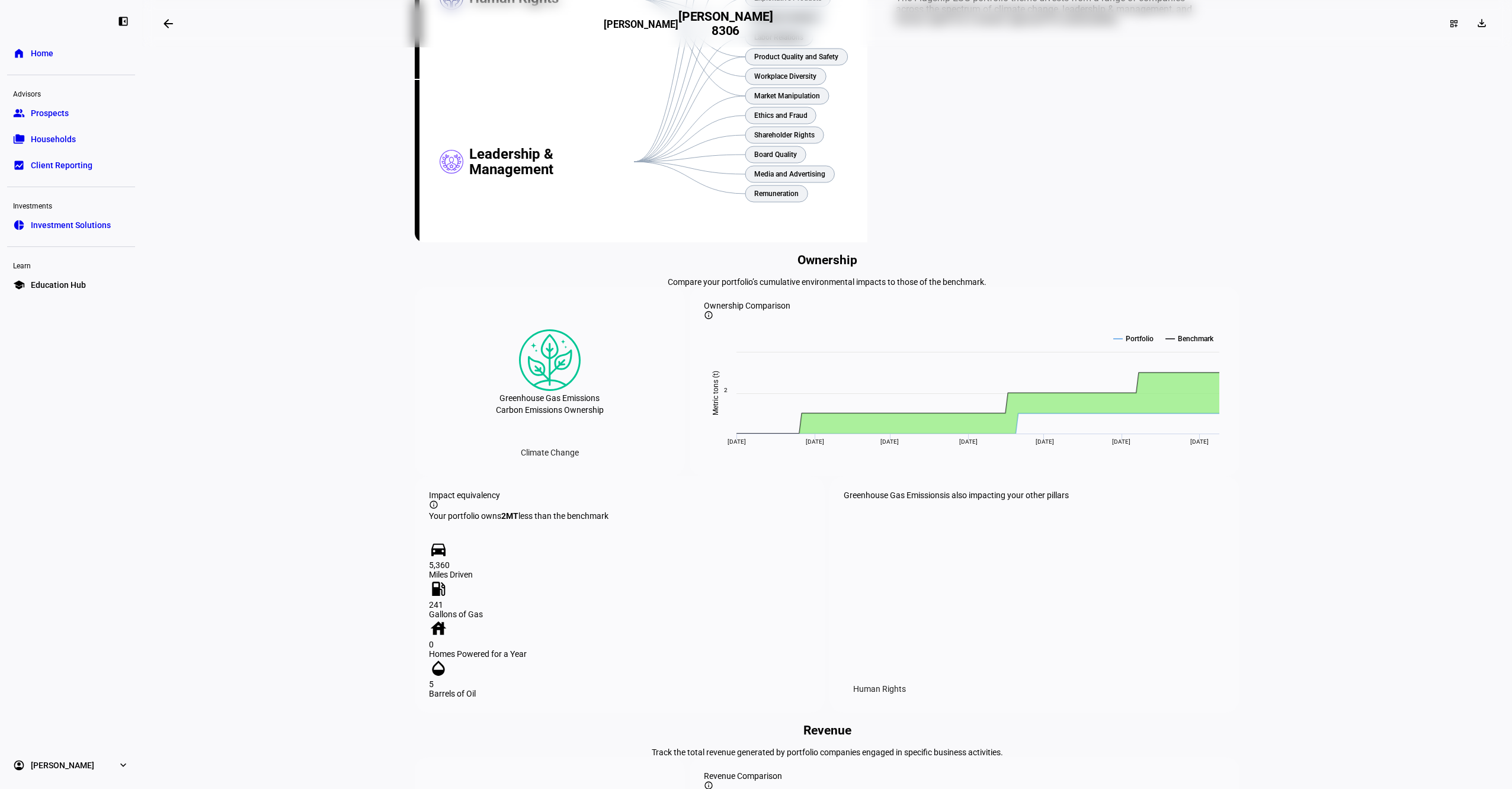
drag, startPoint x: 688, startPoint y: 446, endPoint x: 1277, endPoint y: 408, distance: 590.2
click at [1277, 408] on eth-layout-page-content "arrow_backwards [PERSON_NAME] [PERSON_NAME] [PERSON_NAME] 8306 dashboard_custom…" at bounding box center [828, 394] width 1370 height 789
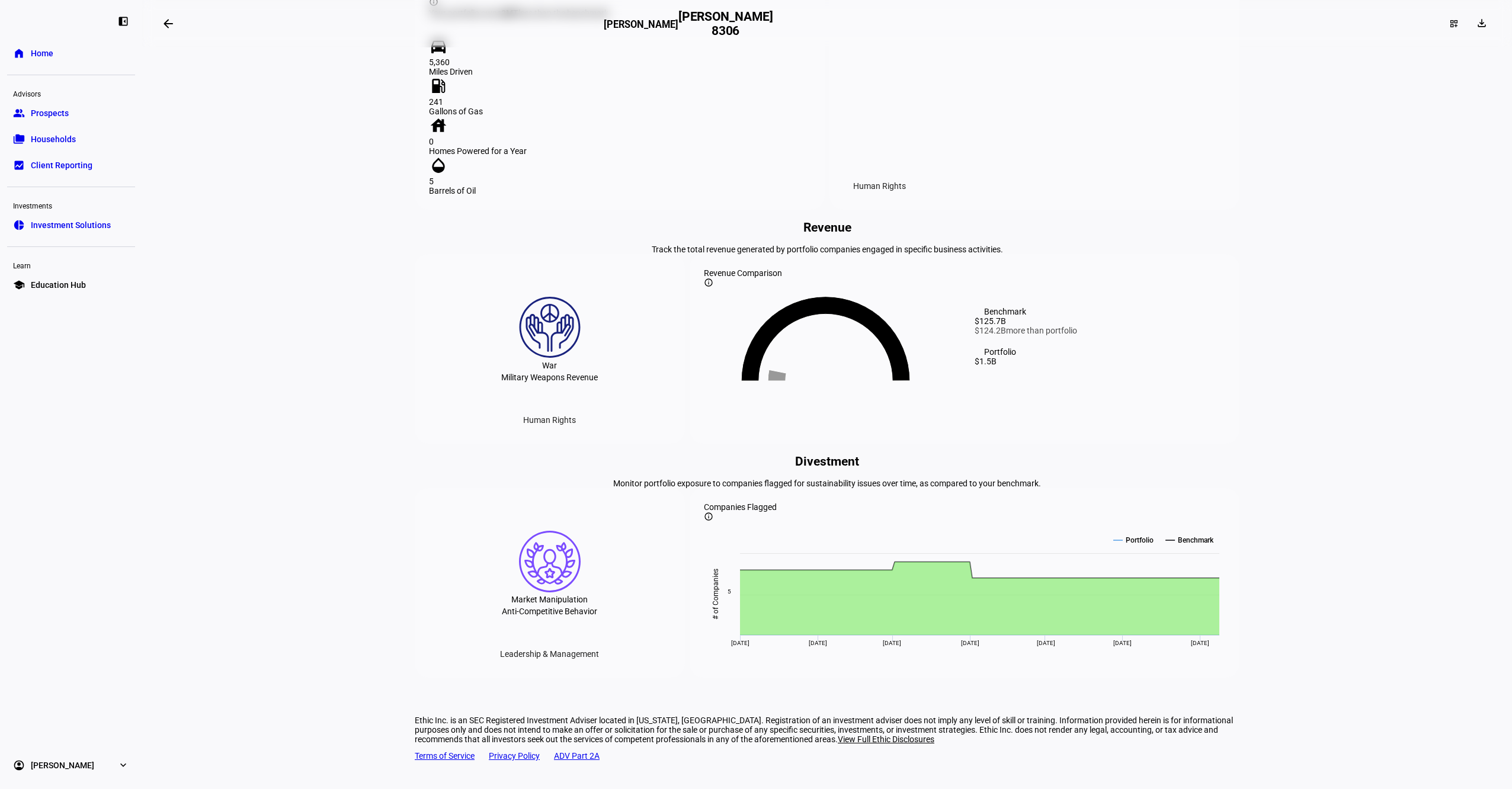
scroll to position [1105, 0]
click at [558, 652] on div "Leadership & Management" at bounding box center [549, 653] width 118 height 19
click at [530, 654] on div "Leadership & Management" at bounding box center [549, 653] width 118 height 19
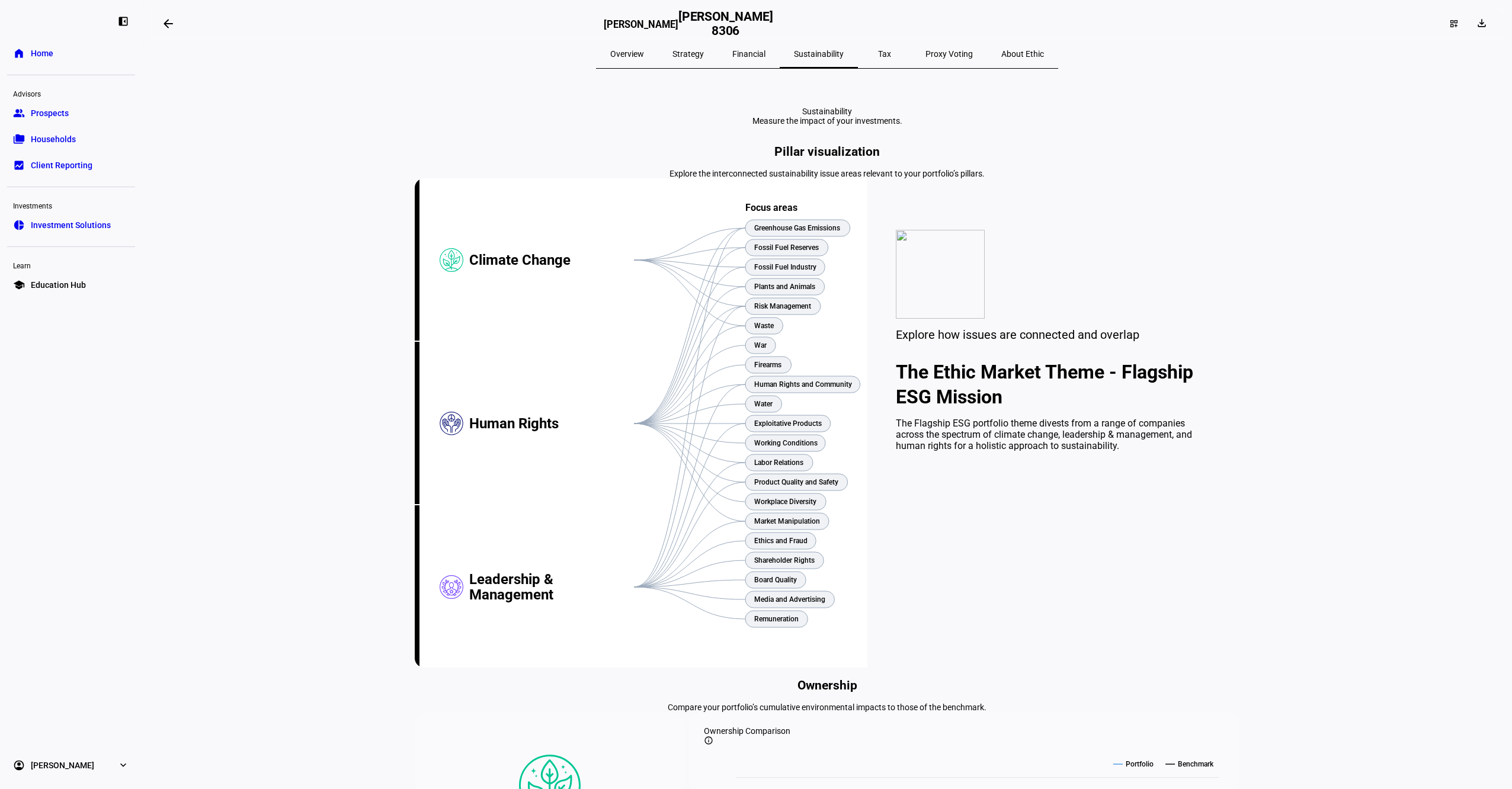
scroll to position [0, 0]
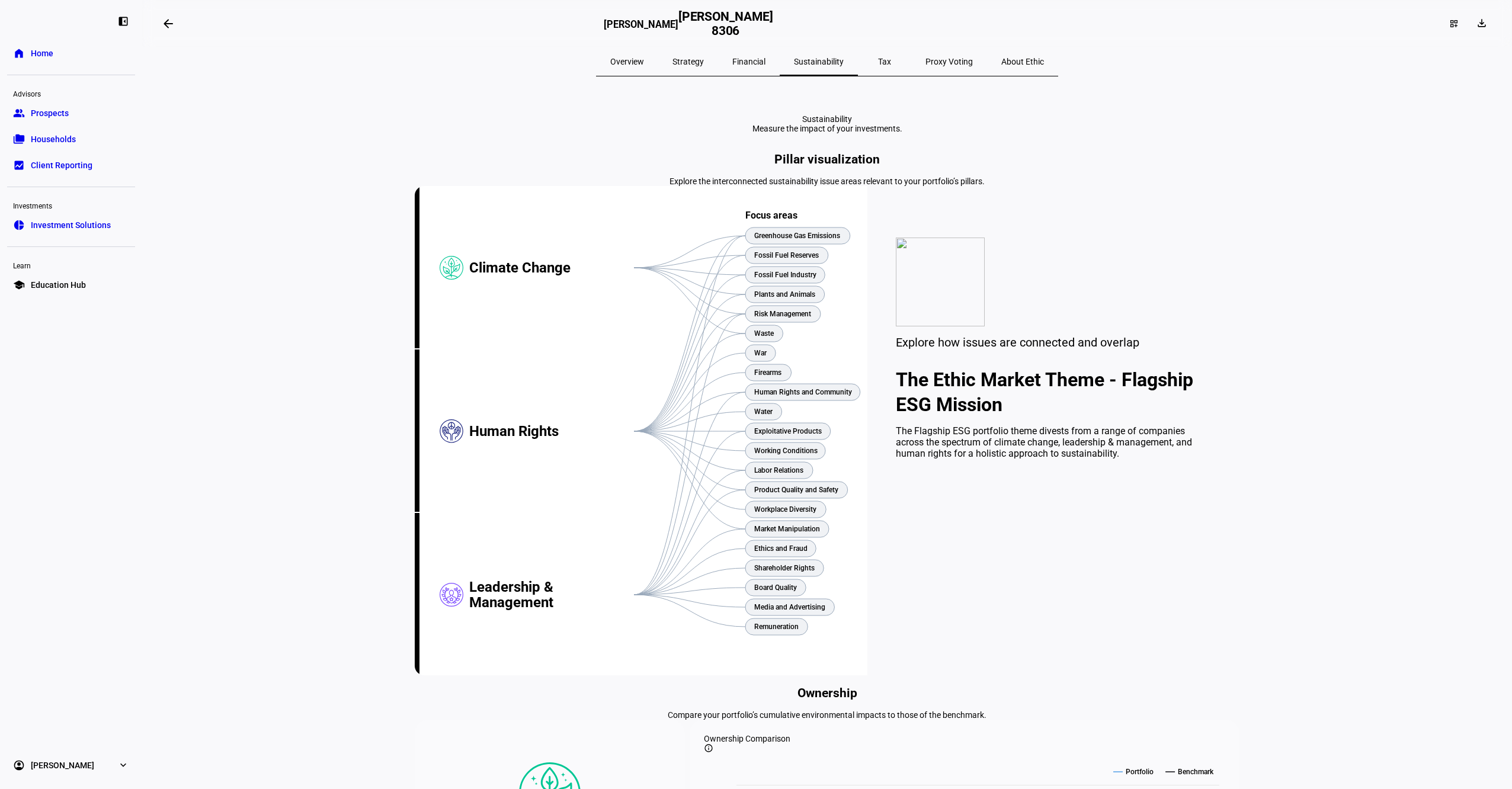
click at [704, 63] on span "Strategy" at bounding box center [688, 61] width 31 height 8
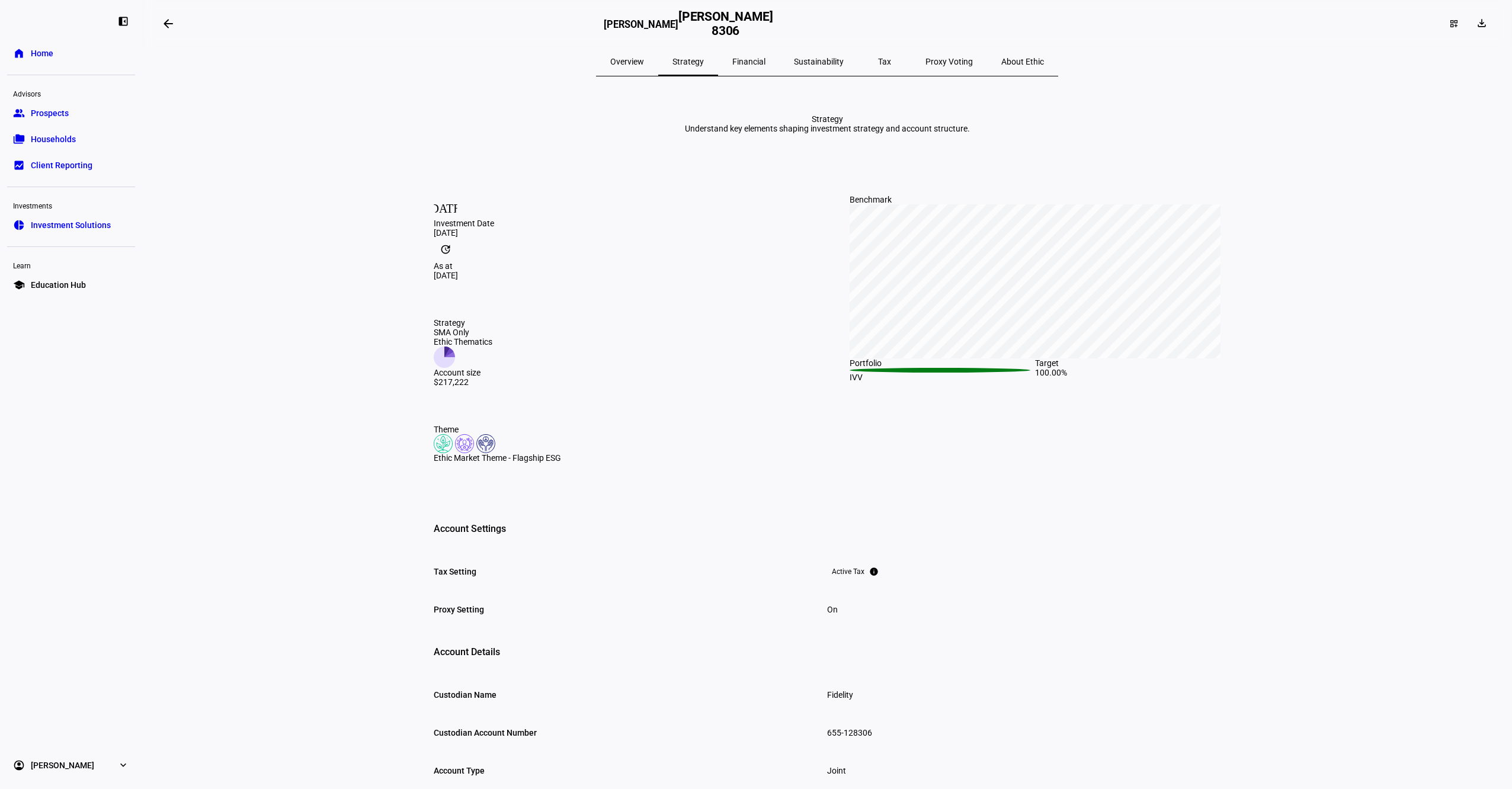
click at [644, 68] on span "Overview" at bounding box center [627, 62] width 34 height 28
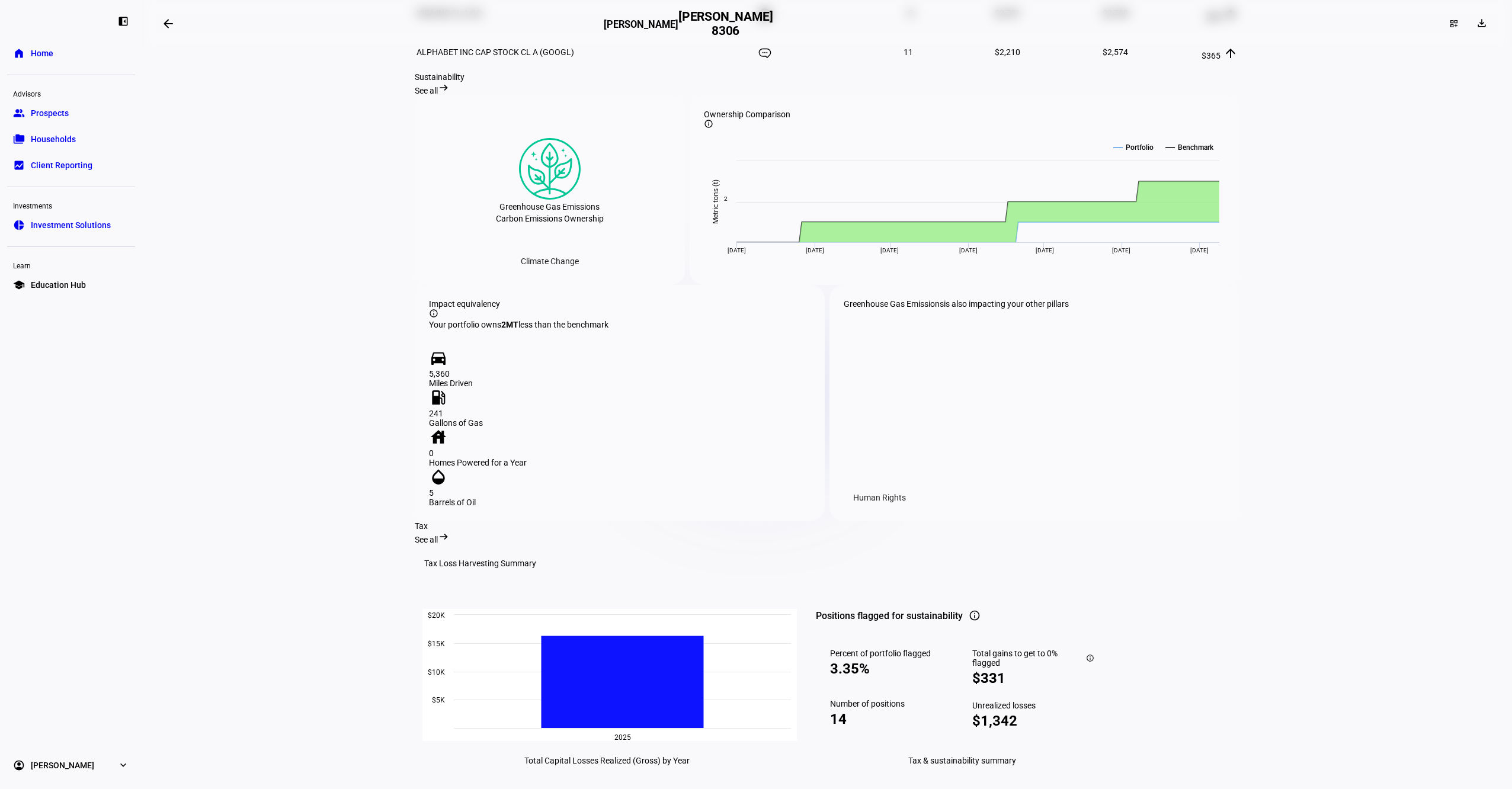
scroll to position [1076, 0]
click at [438, 95] on span "See all" at bounding box center [426, 89] width 23 height 9
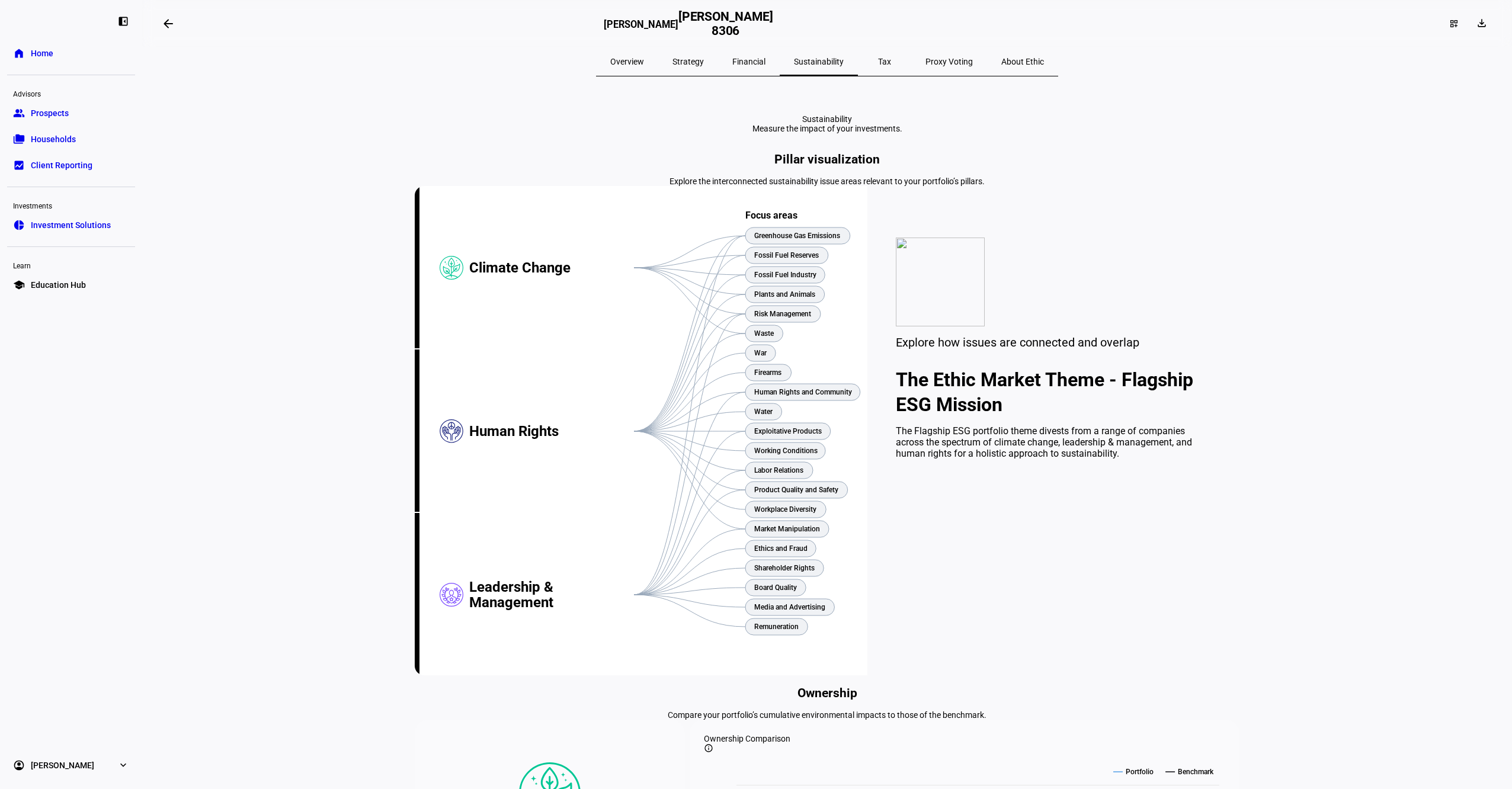
click at [758, 58] on span "Financial" at bounding box center [749, 61] width 33 height 8
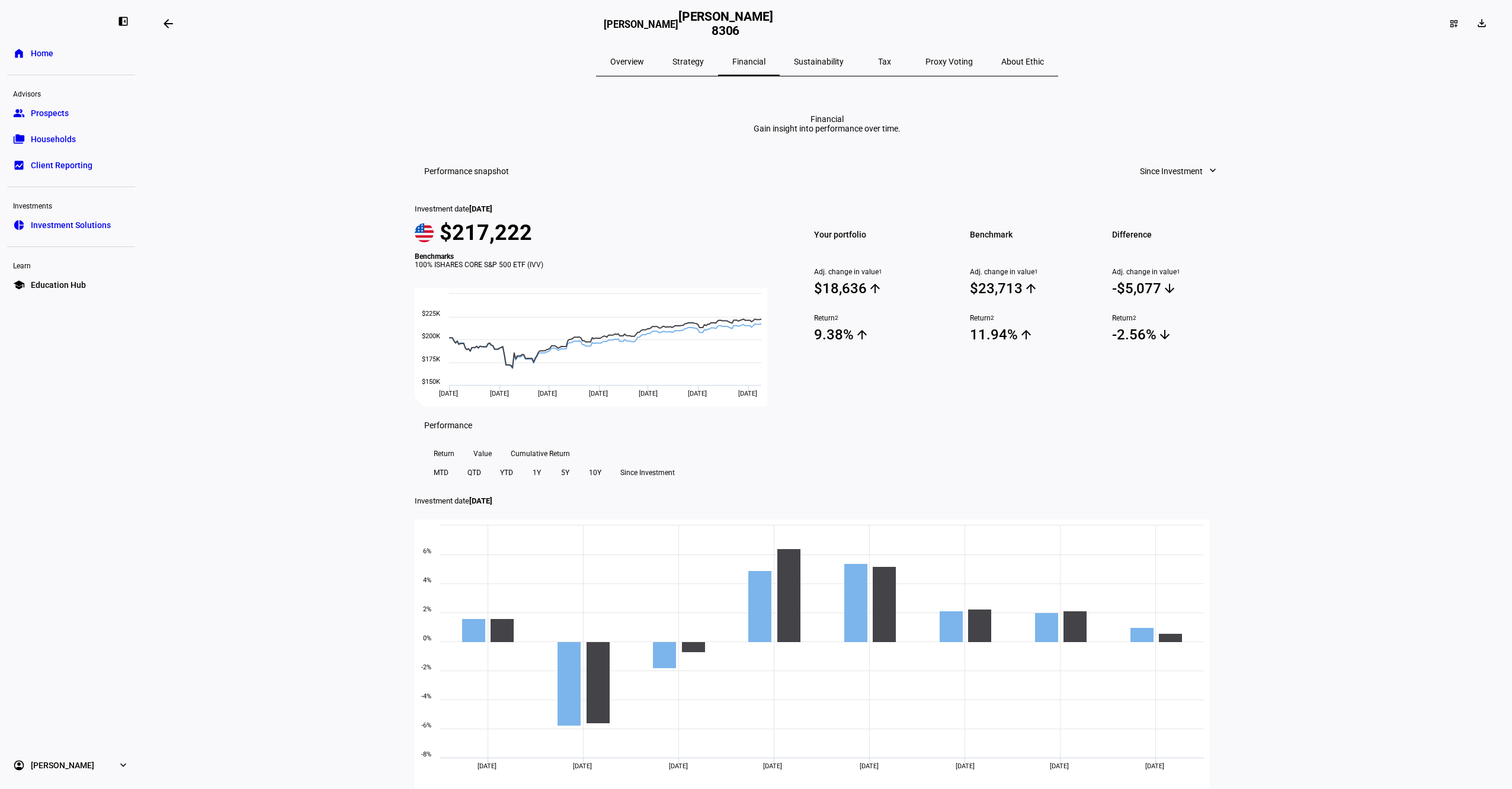
click at [1170, 183] on span "Since Investment" at bounding box center [1172, 171] width 63 height 23
click at [1169, 270] on div "Month to Date" at bounding box center [1175, 268] width 99 height 9
click at [1173, 183] on span "Month to Date" at bounding box center [1177, 171] width 53 height 23
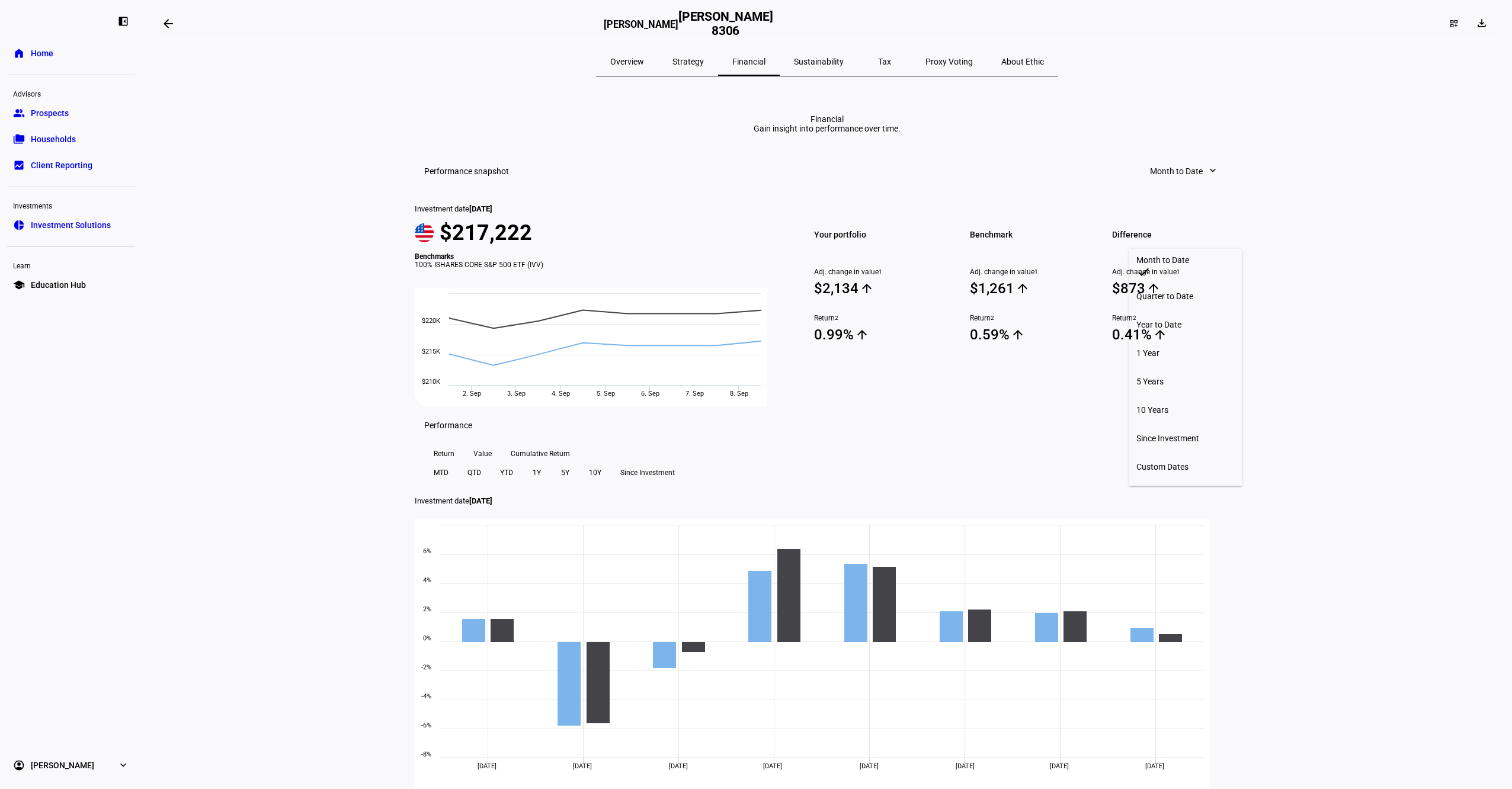
click at [1157, 320] on div "Year to Date" at bounding box center [1186, 324] width 99 height 9
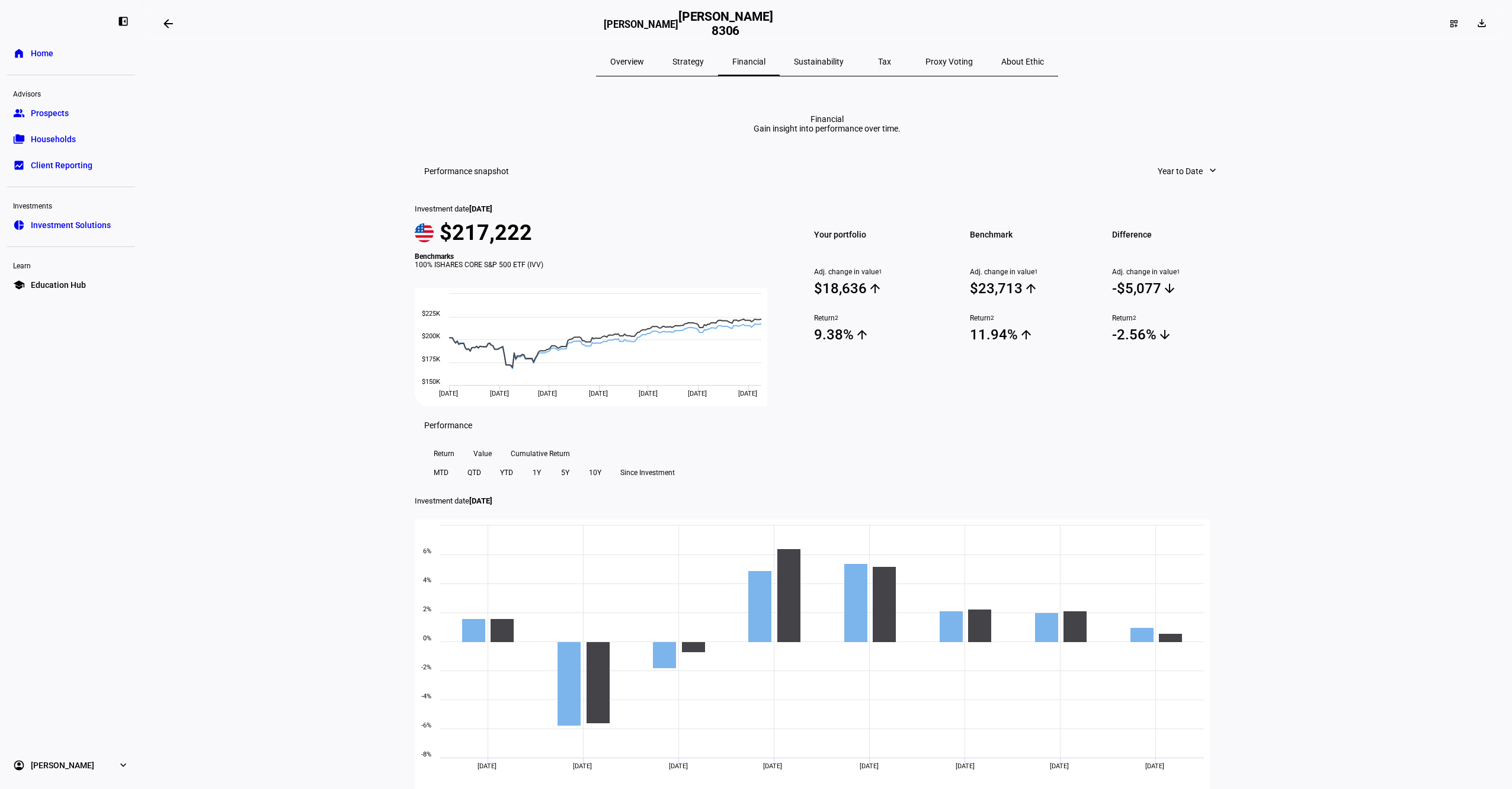
click at [1182, 183] on span "Year to Date" at bounding box center [1180, 171] width 45 height 23
click at [1183, 292] on div "Quarter to Date" at bounding box center [1194, 296] width 99 height 9
click at [1169, 183] on span "Quarter to Date" at bounding box center [1174, 171] width 57 height 23
drag, startPoint x: 1163, startPoint y: 372, endPoint x: 1160, endPoint y: 397, distance: 25.2
click at [1160, 397] on div "Month to Date Quarter to Date check Year to Date 1 Year 5 Years 10 Years Since …" at bounding box center [1181, 367] width 113 height 237
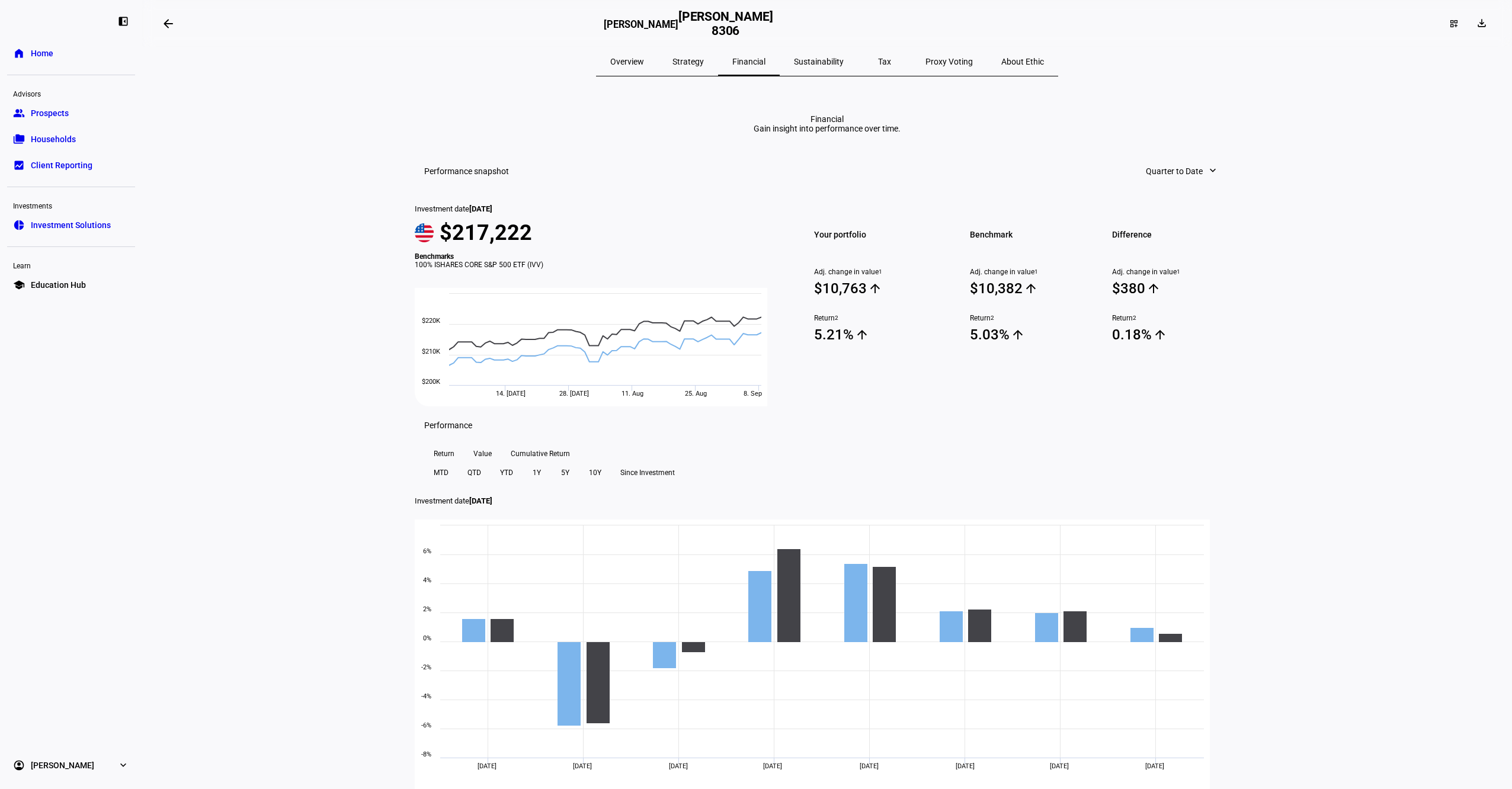
click at [1150, 183] on span "Quarter to Date" at bounding box center [1174, 171] width 57 height 23
click at [1151, 424] on button "Since Investment" at bounding box center [1181, 438] width 113 height 28
click at [1140, 183] on span "Since Investment" at bounding box center [1172, 171] width 63 height 23
click at [1159, 292] on div "Quarter to Date" at bounding box center [1175, 296] width 99 height 9
click at [1156, 183] on span "Quarter to Date" at bounding box center [1174, 171] width 57 height 23
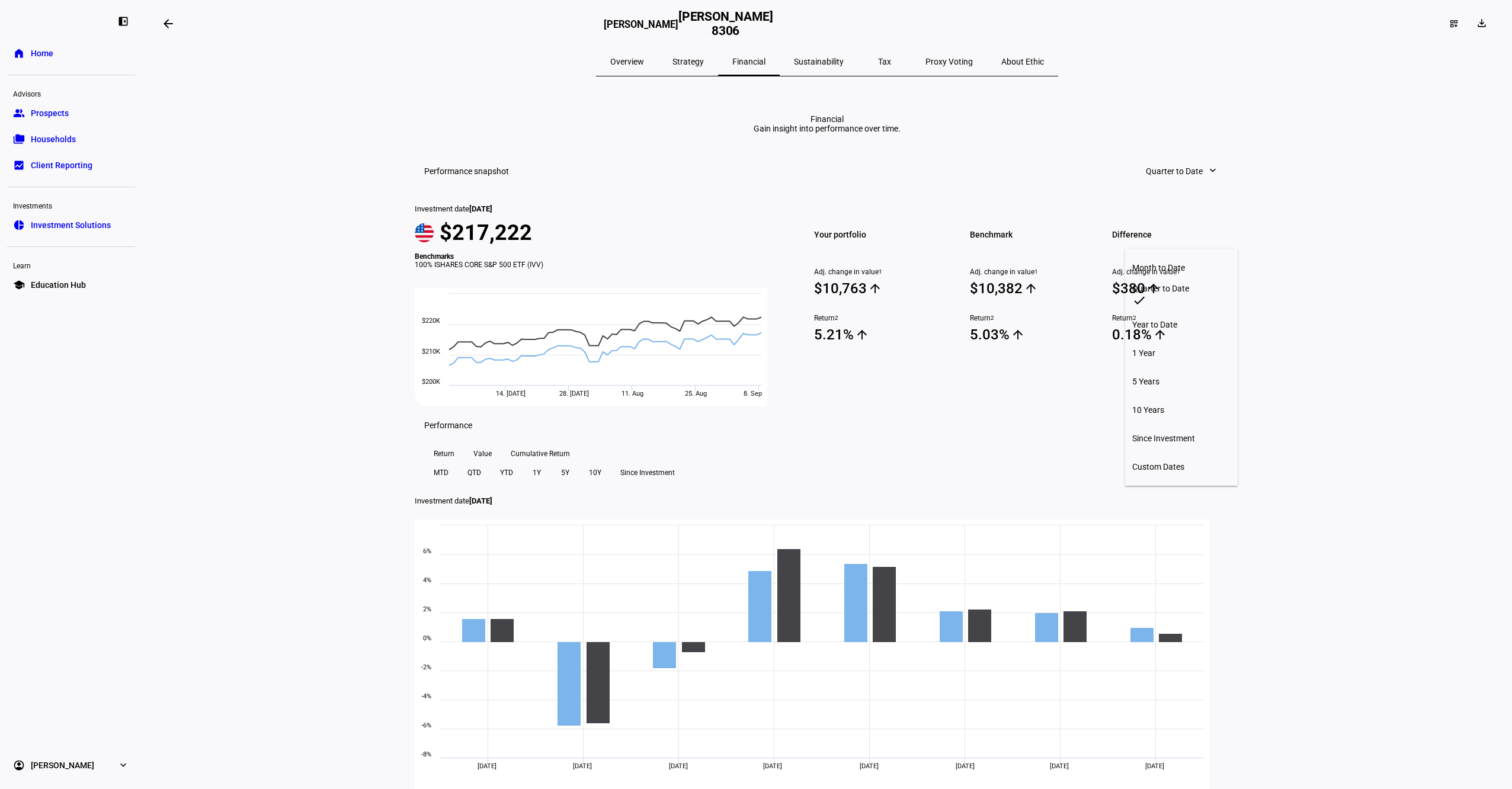
click at [1151, 269] on div "Month to Date" at bounding box center [1181, 268] width 99 height 9
click at [816, 61] on span "Sustainability" at bounding box center [819, 61] width 50 height 8
